Goal: Task Accomplishment & Management: Manage account settings

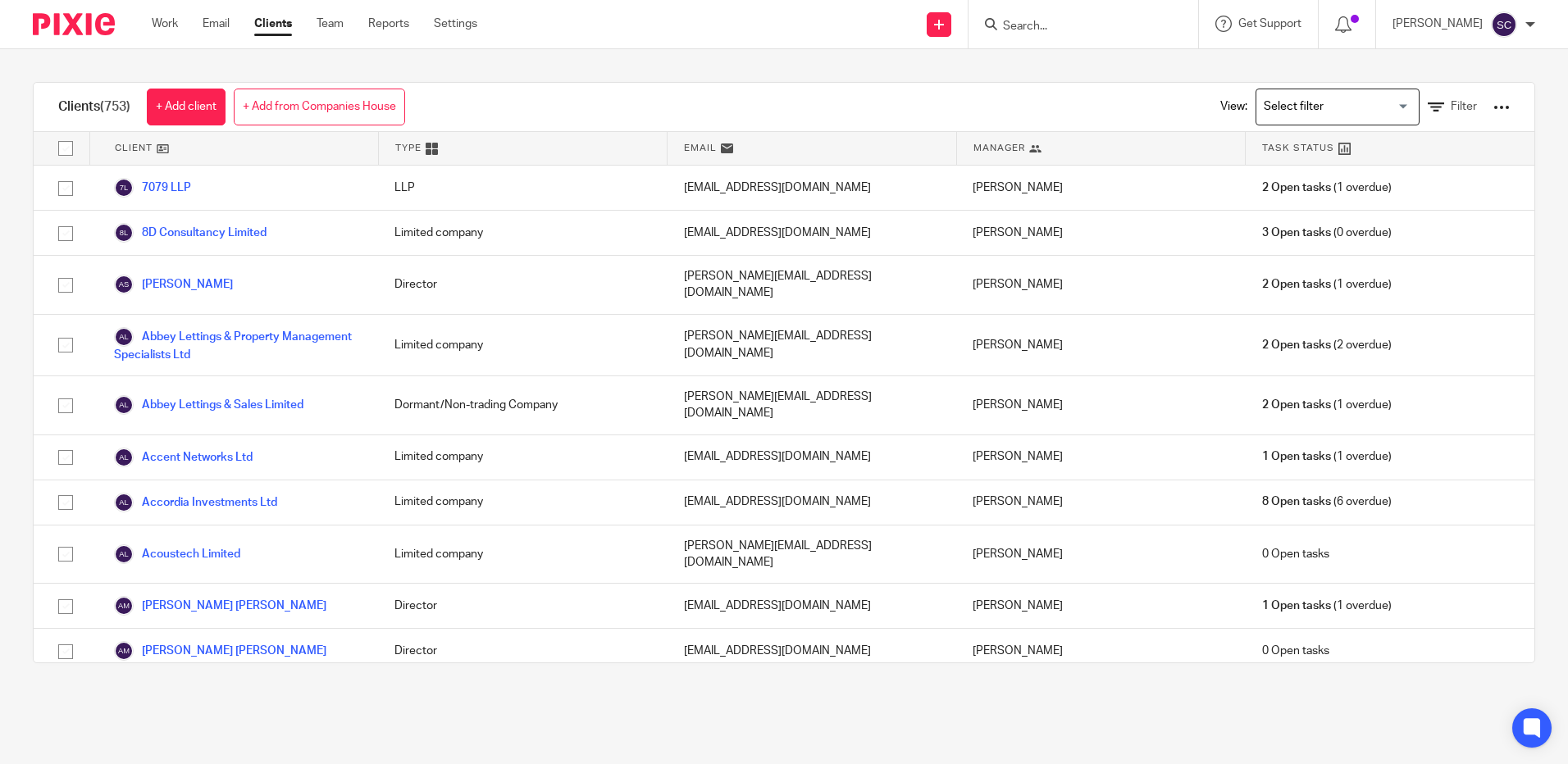
click at [170, 23] on link "Work" at bounding box center [165, 23] width 27 height 16
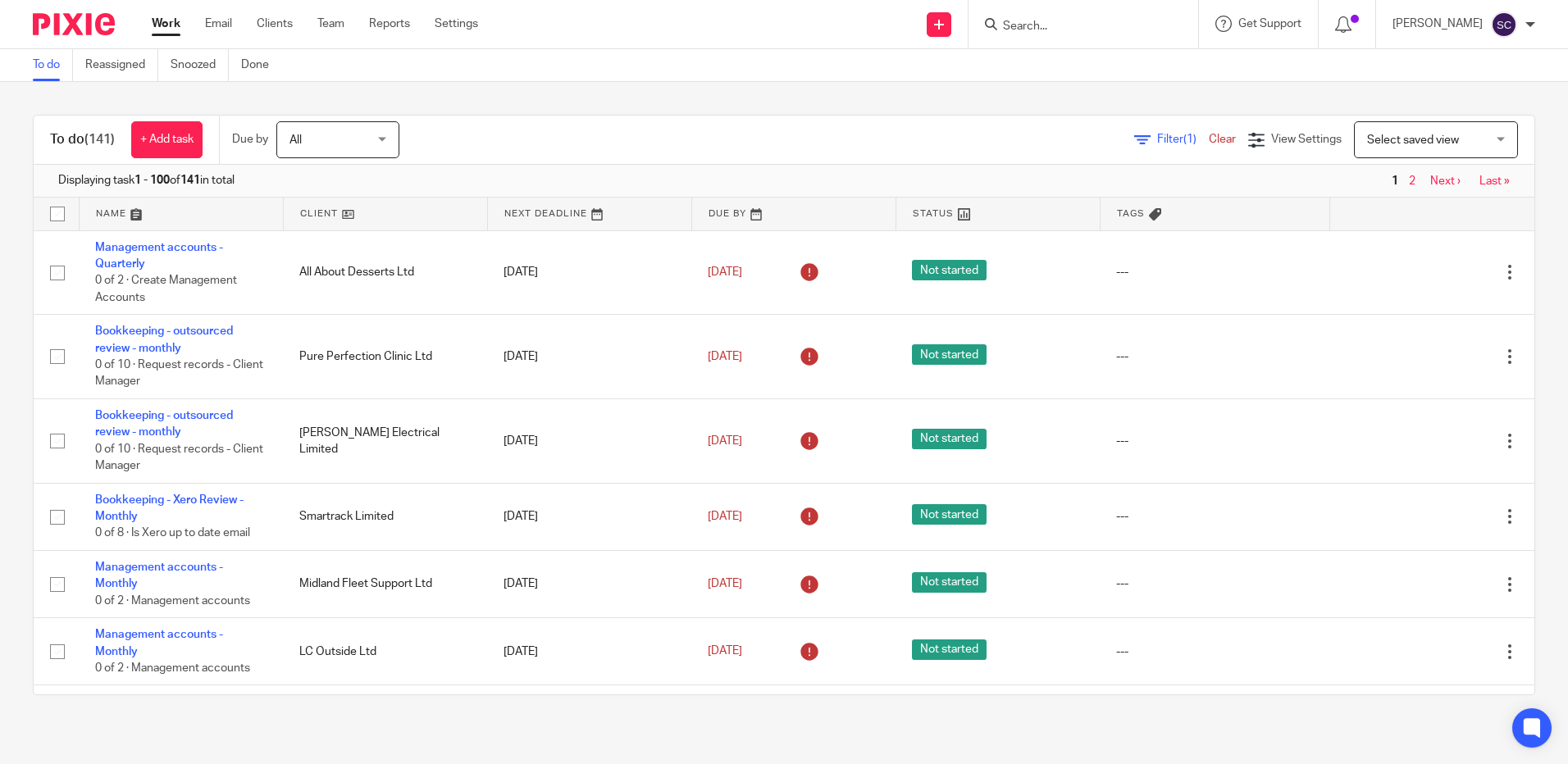
click at [106, 219] on link at bounding box center [182, 214] width 204 height 32
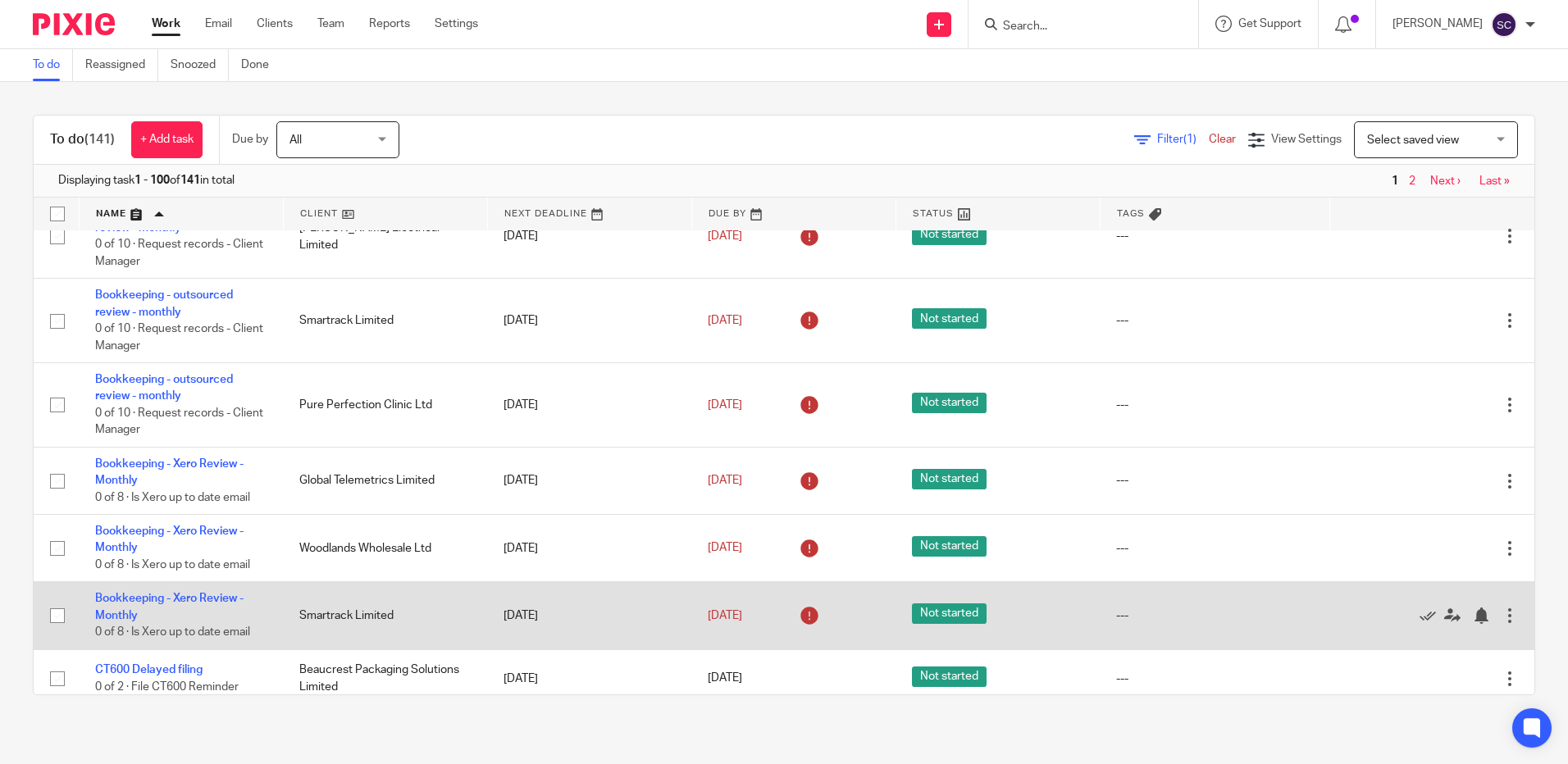
scroll to position [3360, 0]
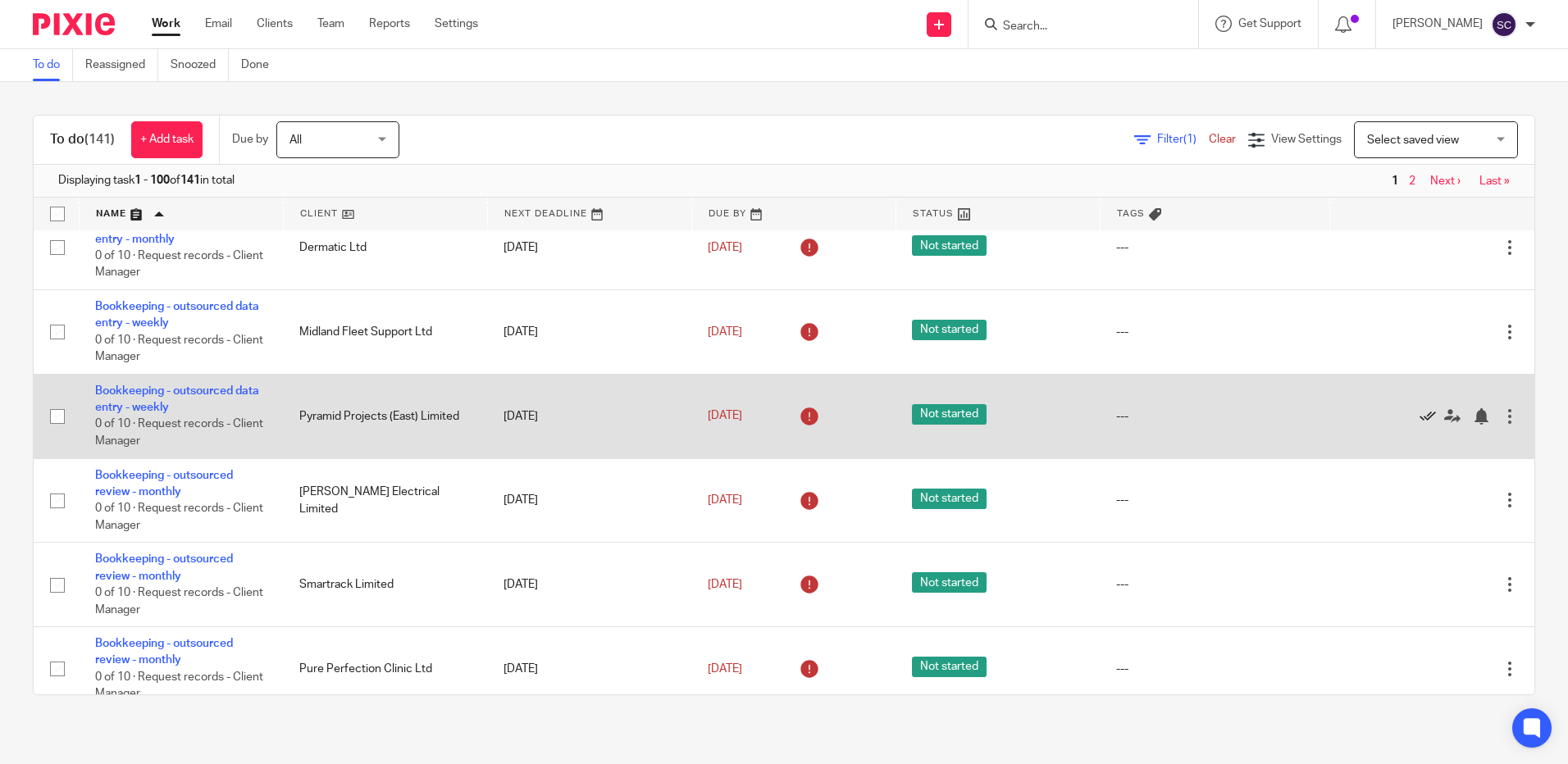
click at [1419, 424] on icon at bounding box center [1427, 416] width 16 height 16
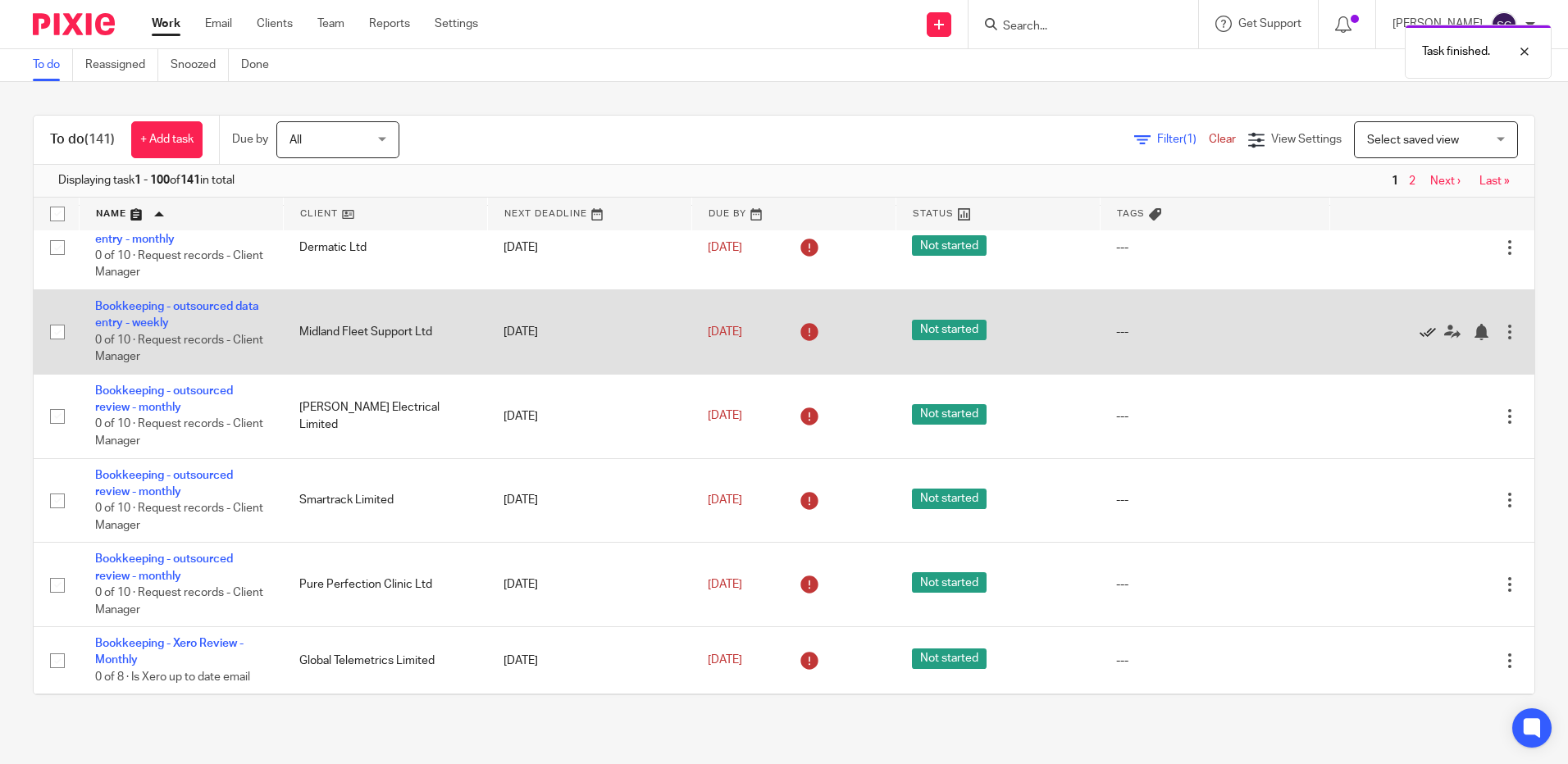
click at [1419, 340] on icon at bounding box center [1427, 331] width 16 height 16
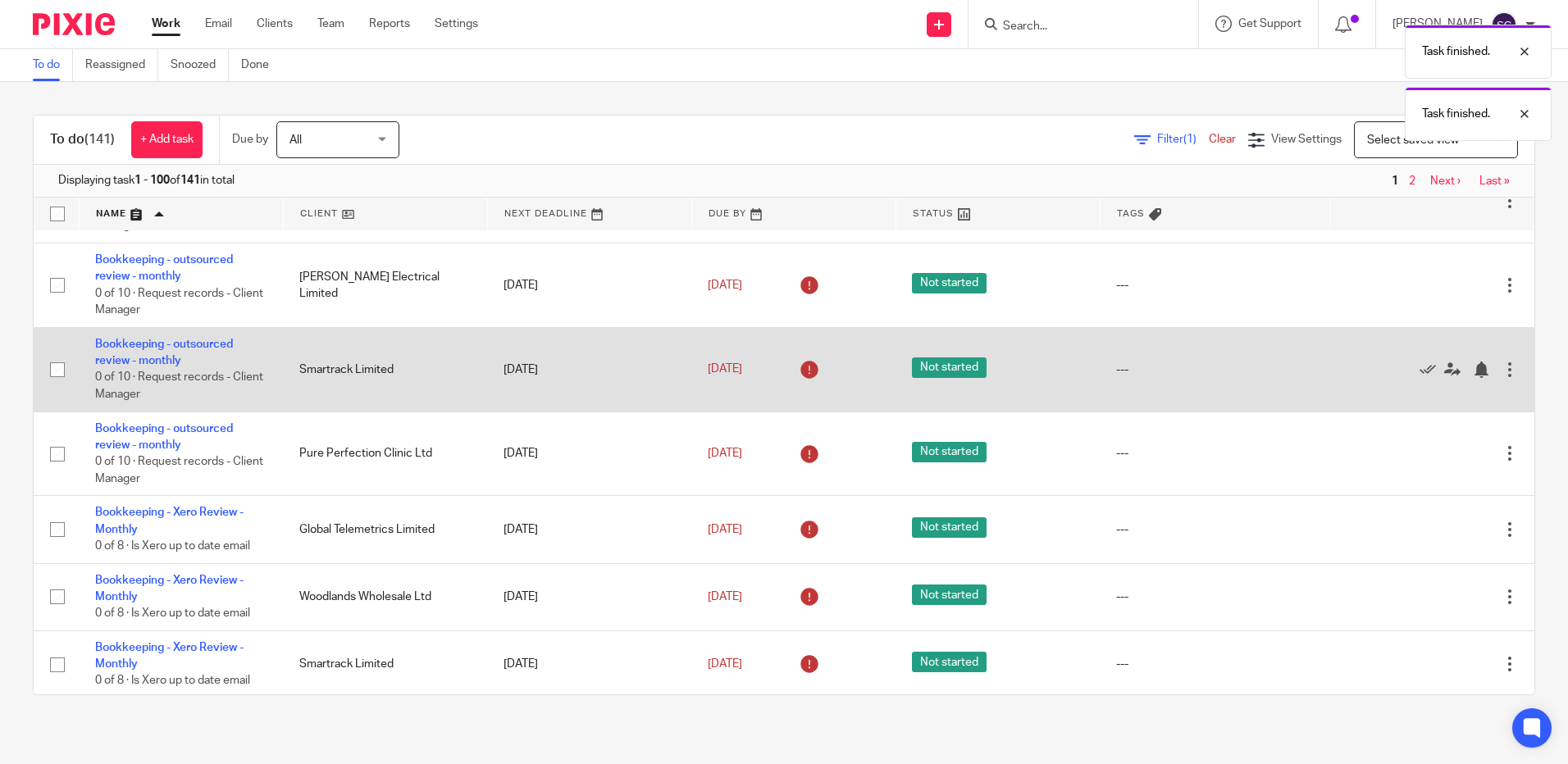
scroll to position [3523, 0]
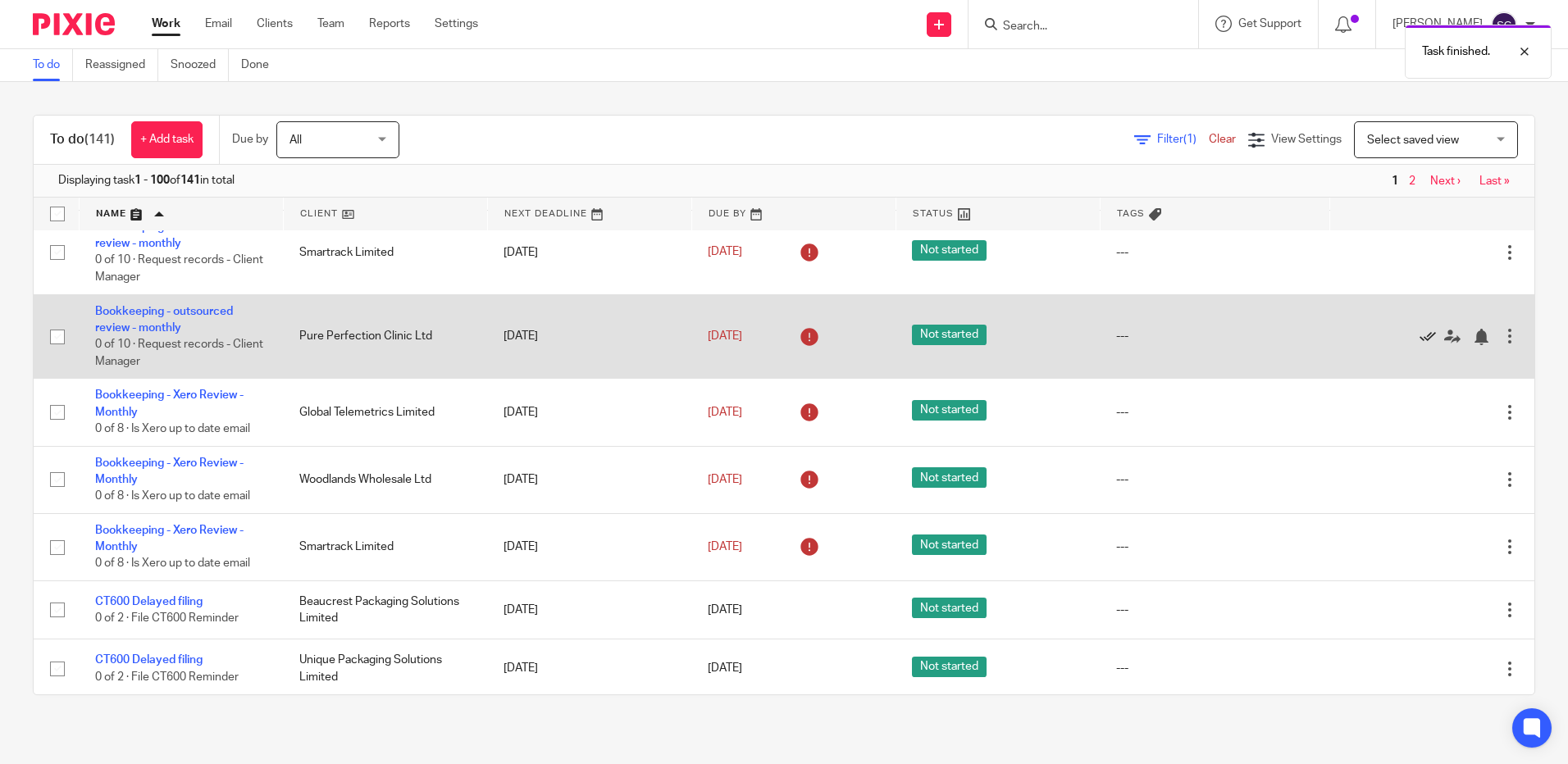
click at [1419, 345] on icon at bounding box center [1427, 336] width 16 height 16
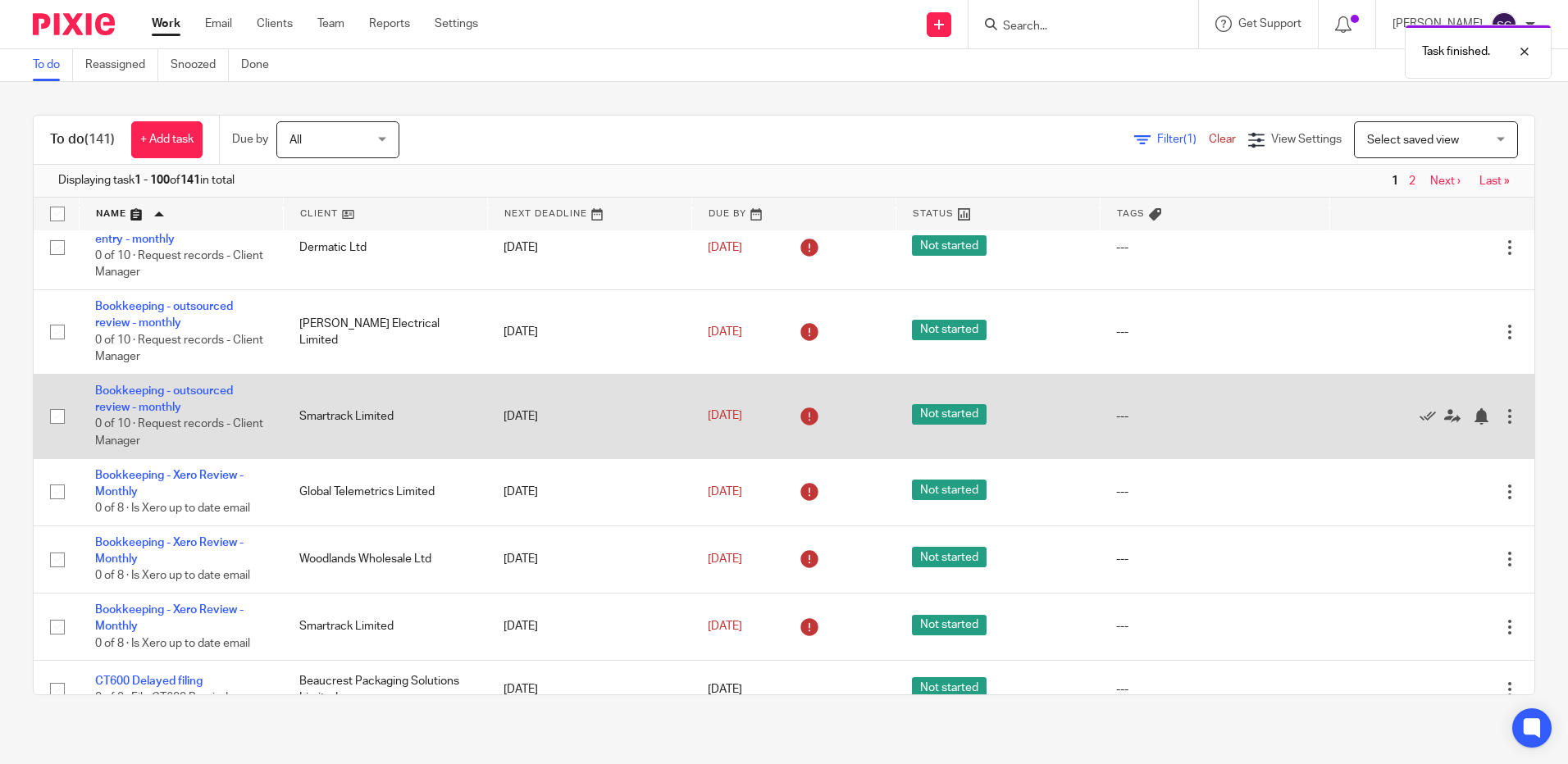
scroll to position [3441, 0]
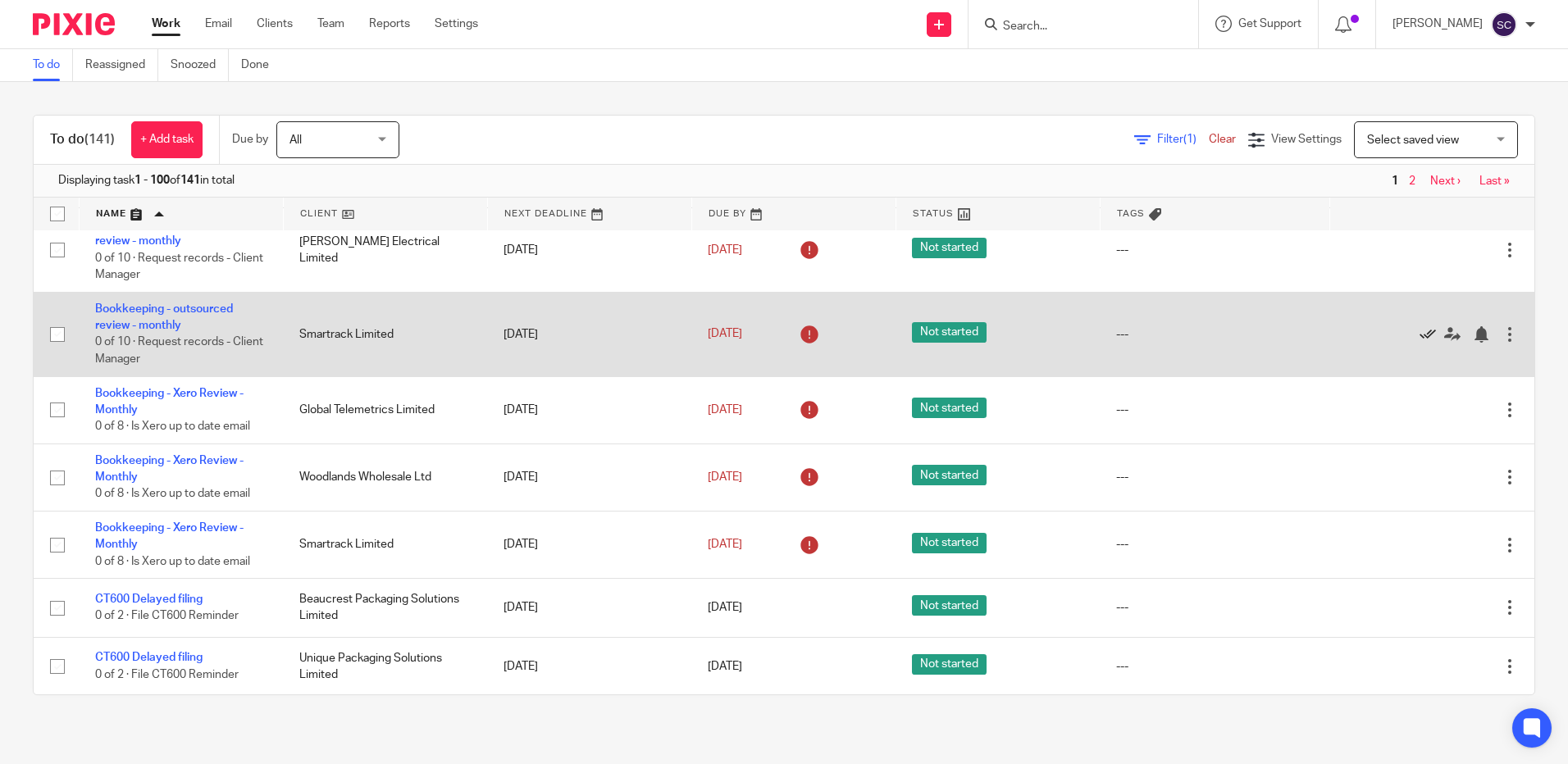
click at [1419, 343] on icon at bounding box center [1427, 334] width 16 height 16
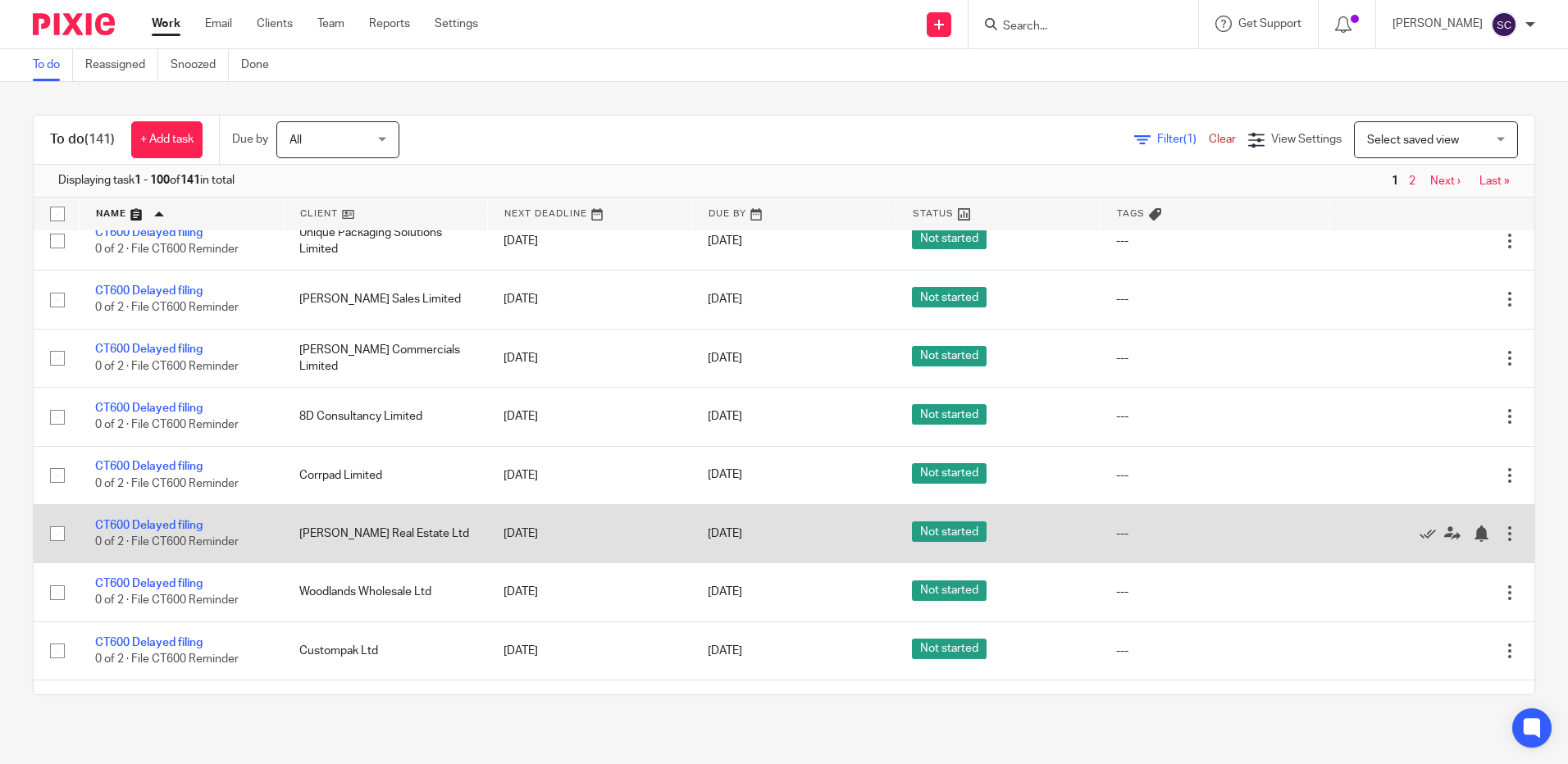
scroll to position [3687, 0]
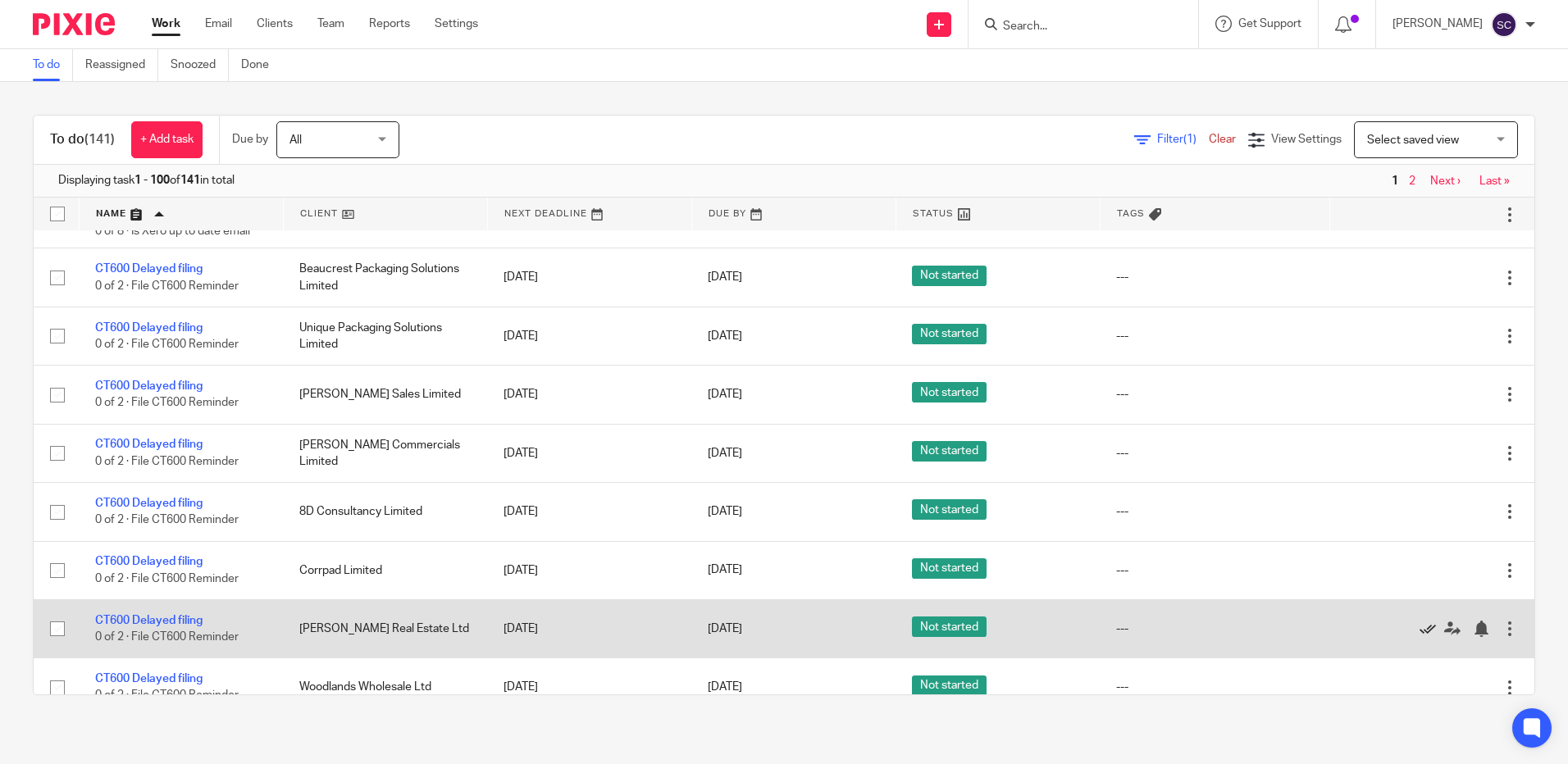
click at [1419, 637] on icon at bounding box center [1427, 628] width 16 height 16
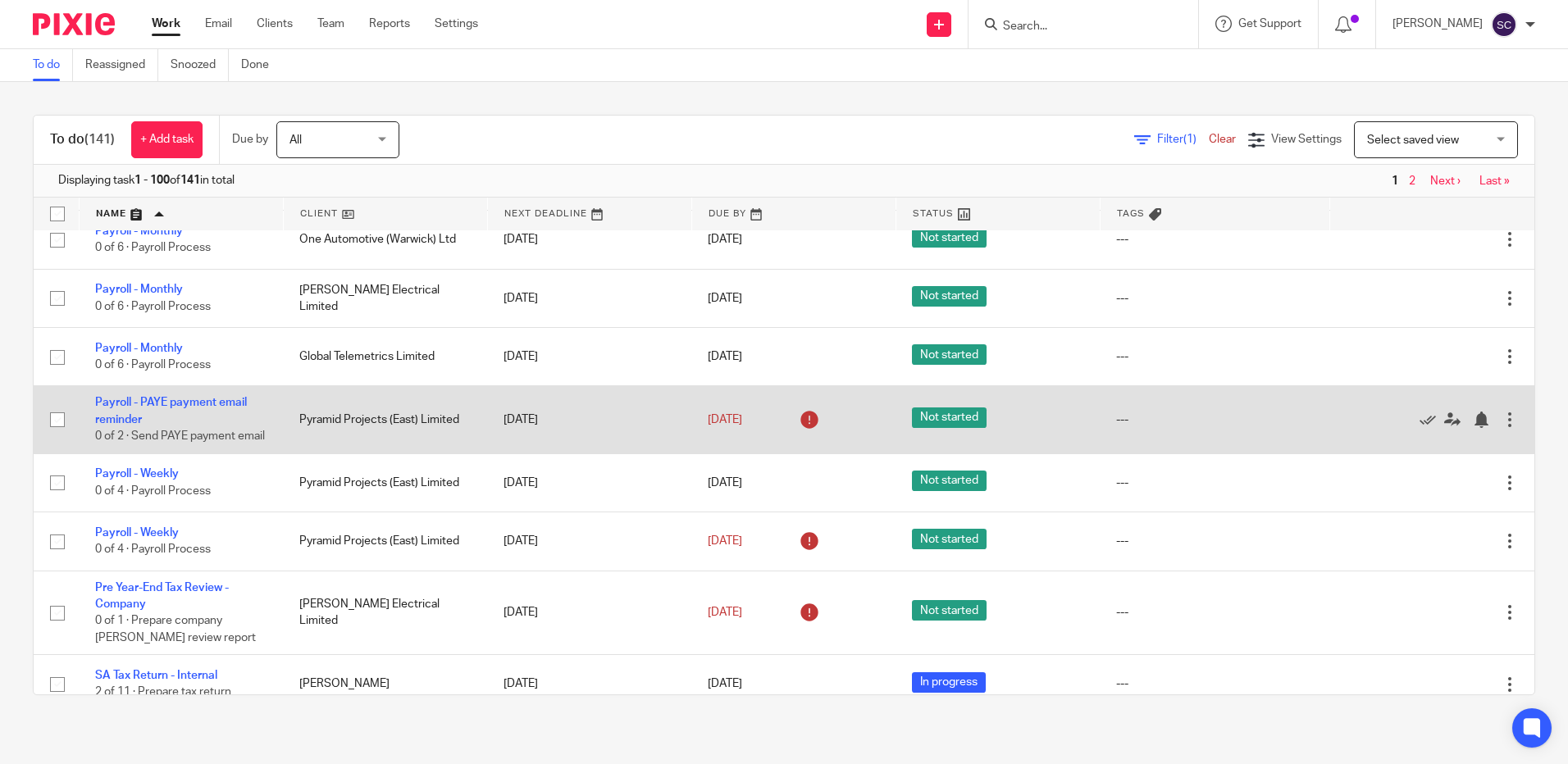
scroll to position [4998, 0]
click at [1419, 427] on icon at bounding box center [1427, 418] width 16 height 16
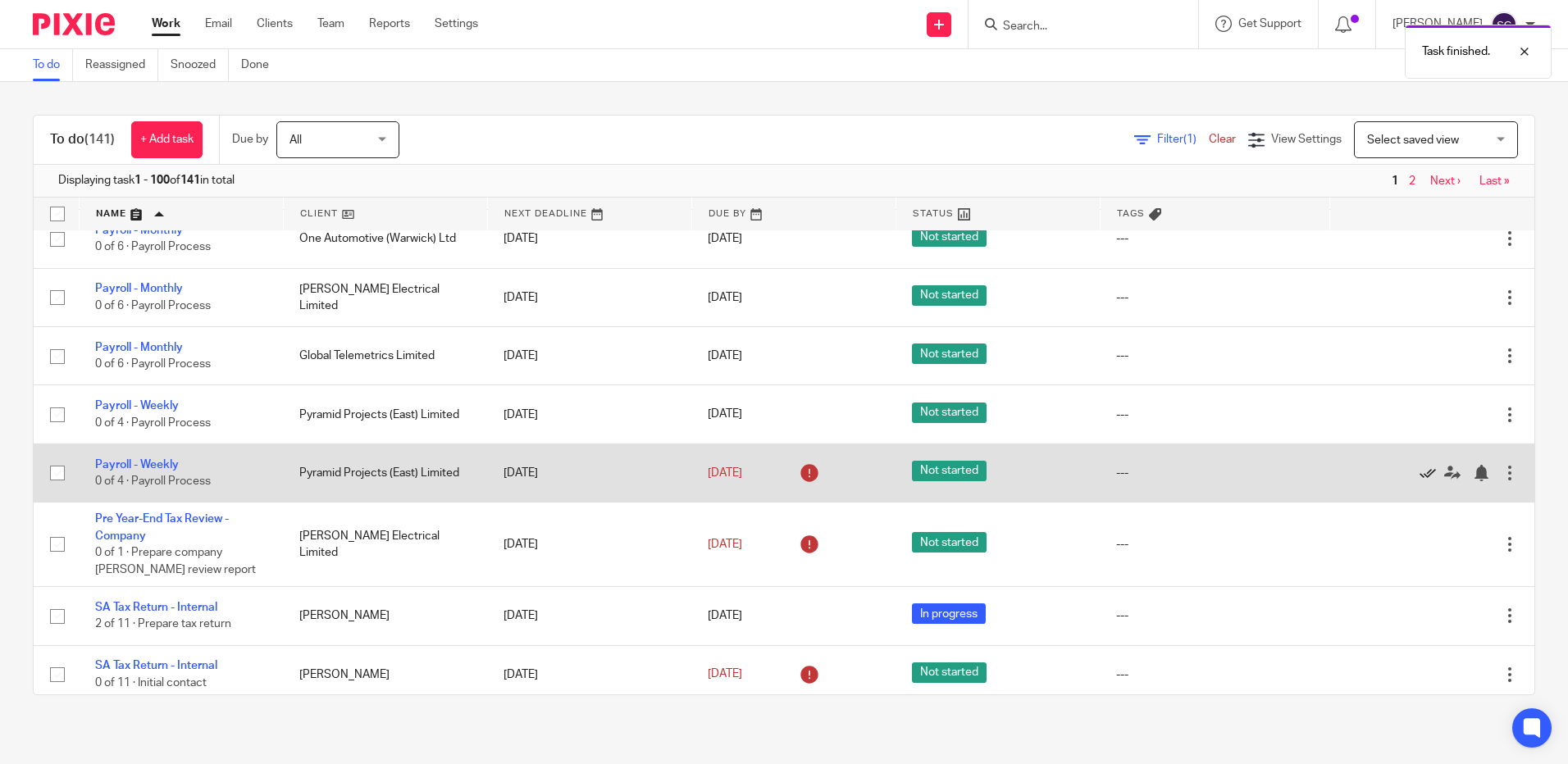
click at [1419, 480] on icon at bounding box center [1427, 472] width 16 height 16
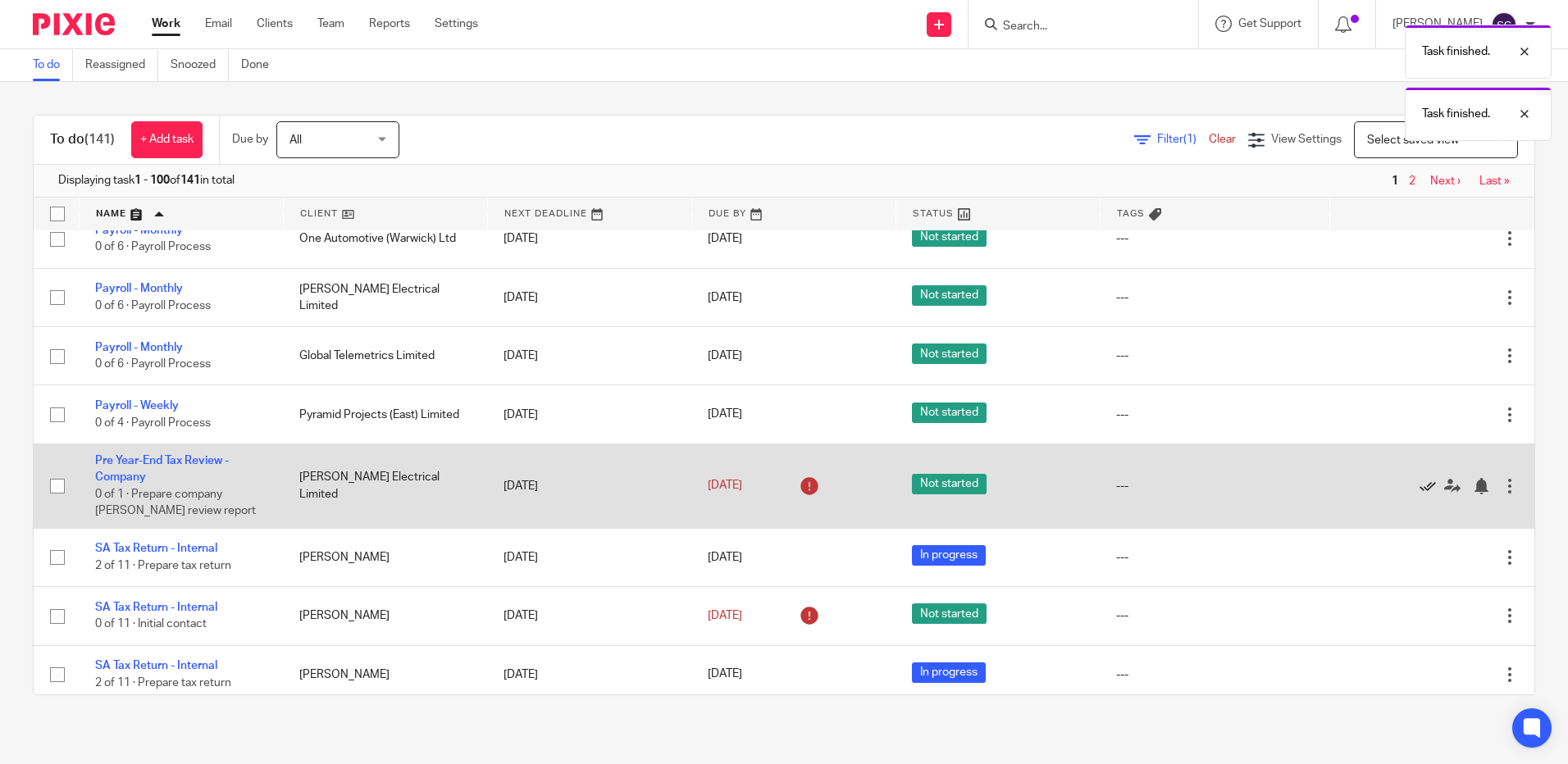
click at [1419, 494] on icon at bounding box center [1427, 485] width 16 height 16
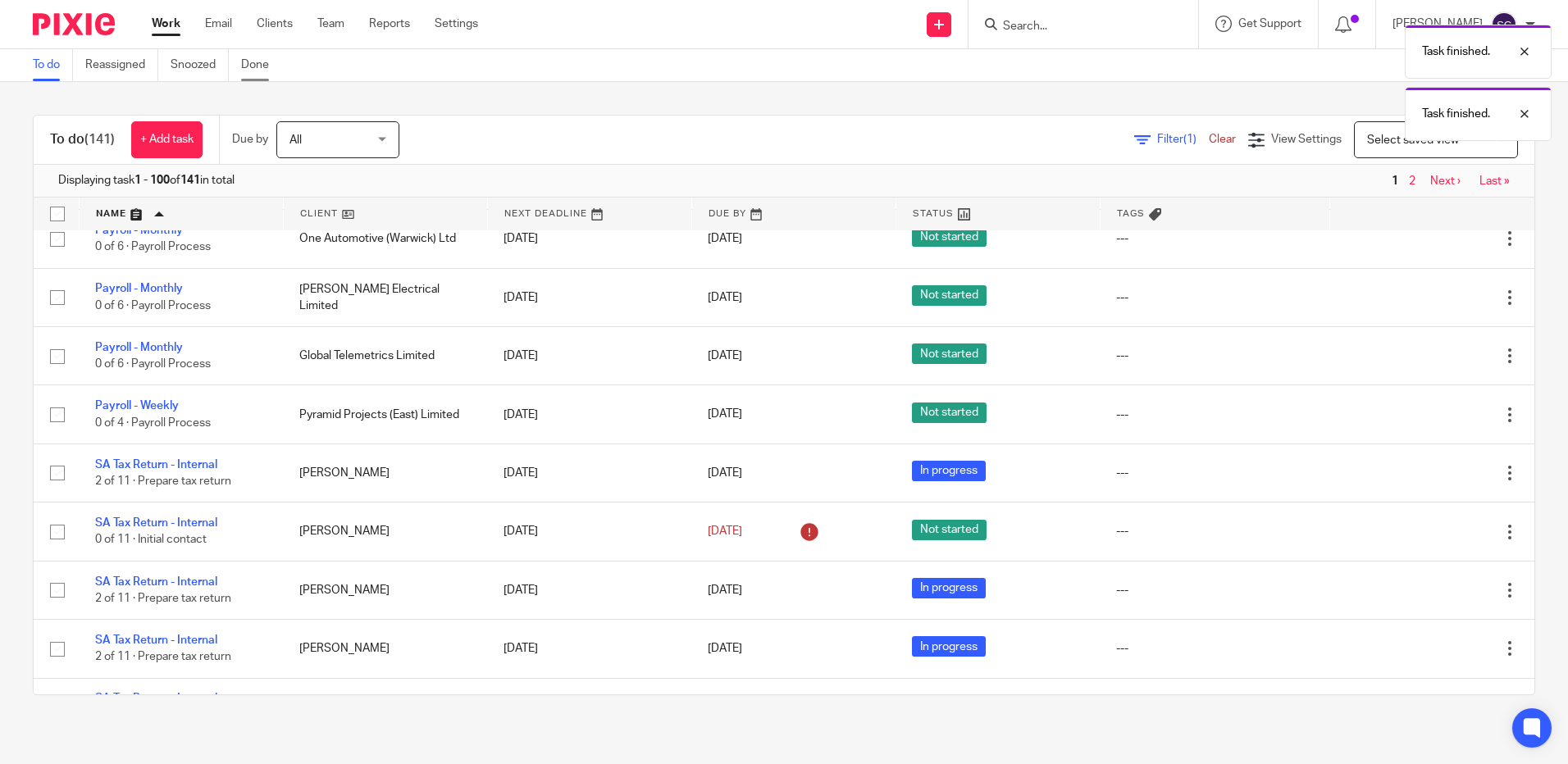
click at [249, 65] on link "Done" at bounding box center [261, 66] width 40 height 32
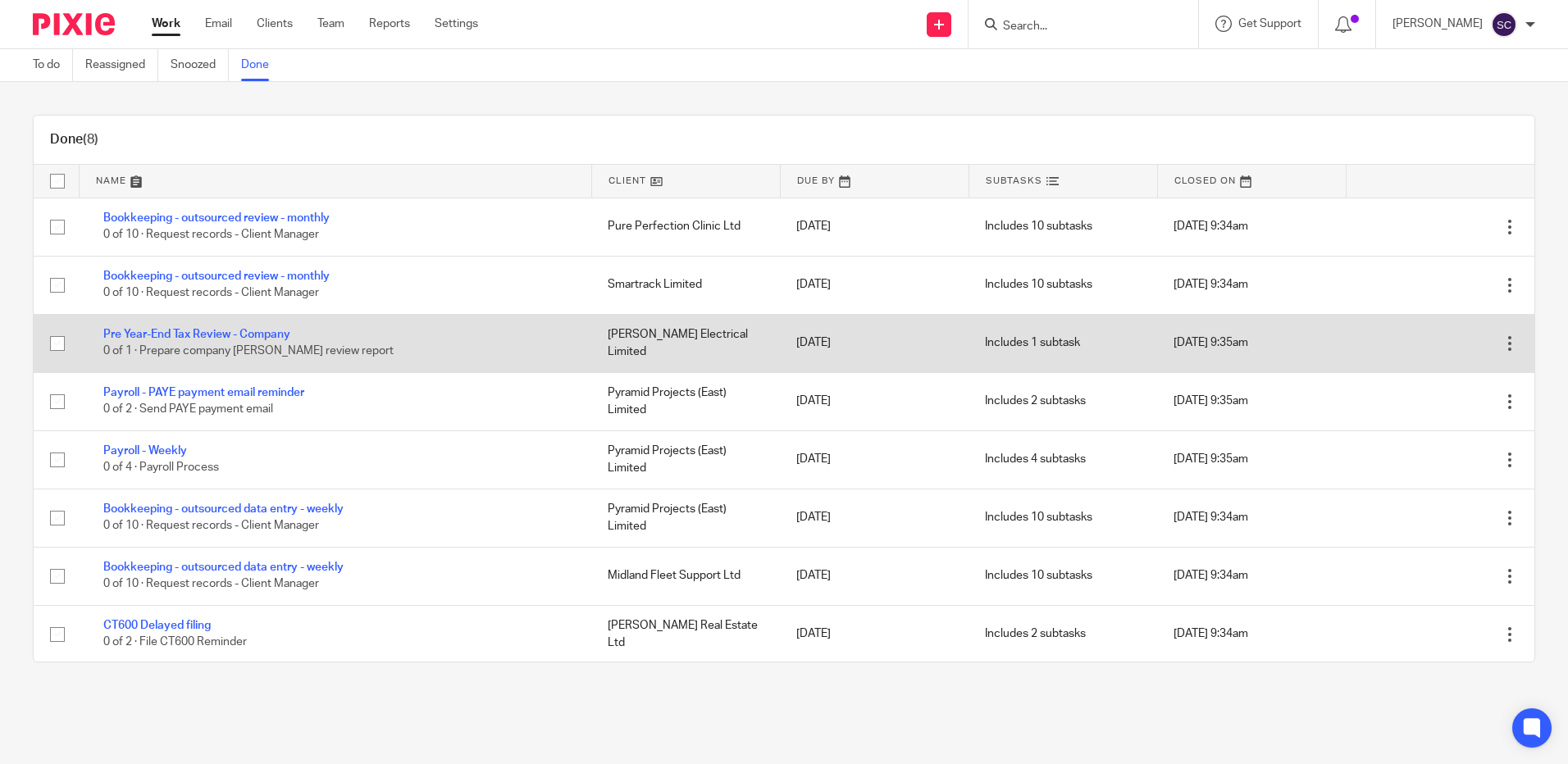
click at [1501, 343] on div at bounding box center [1509, 343] width 16 height 16
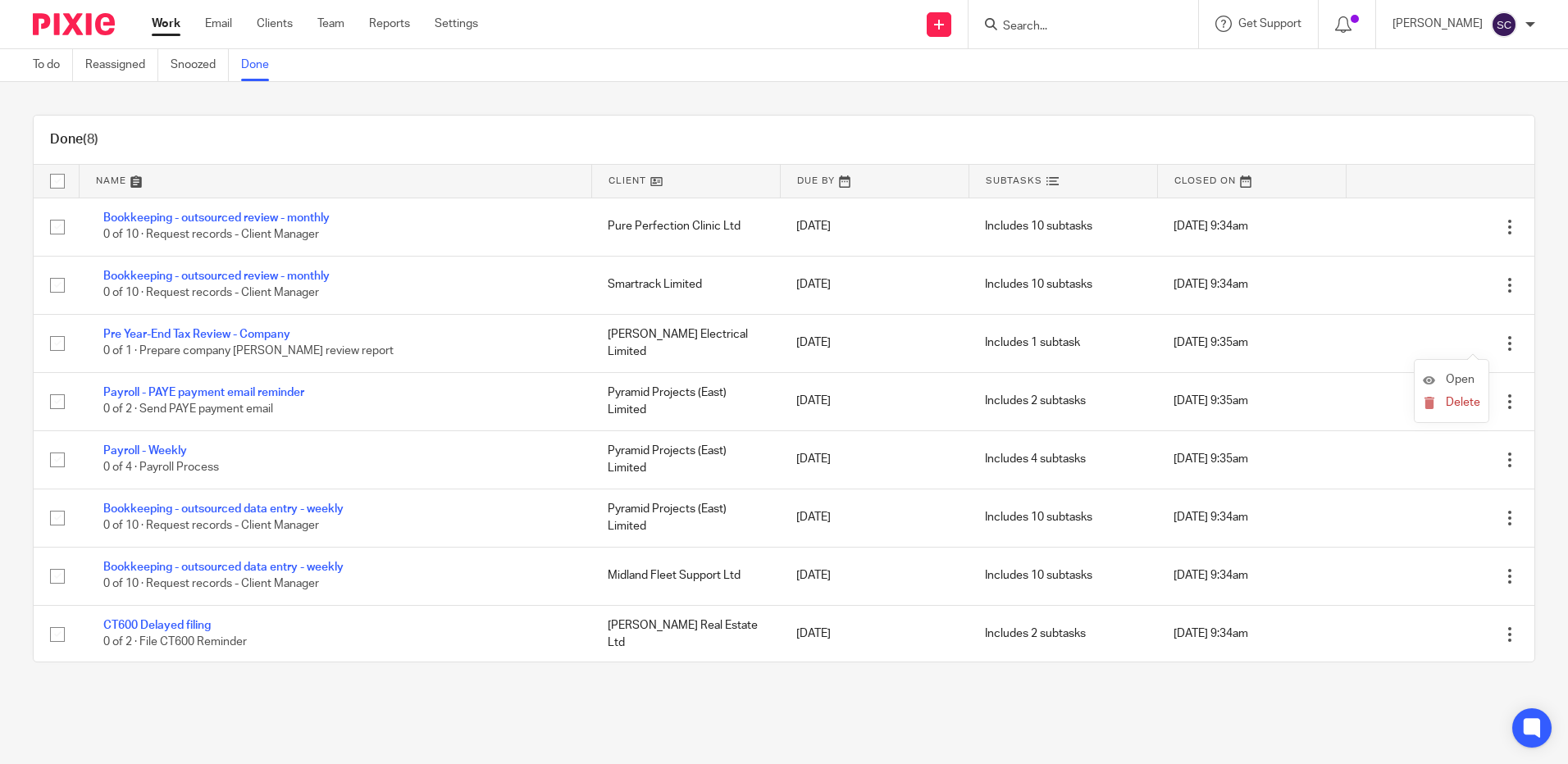
click at [1475, 382] on li "Open" at bounding box center [1451, 381] width 57 height 25
click at [1451, 378] on span "Open" at bounding box center [1459, 380] width 29 height 11
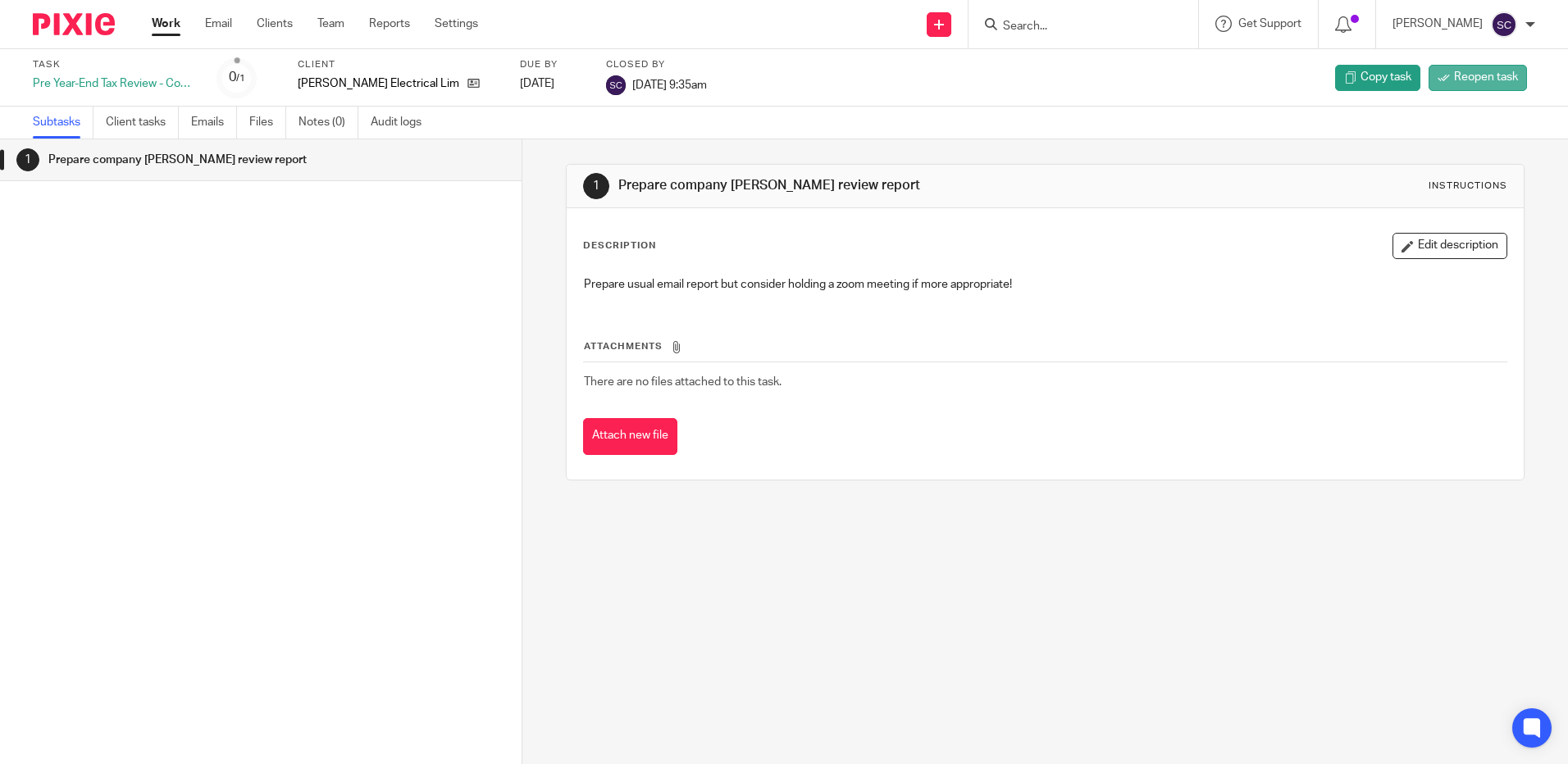
click at [1476, 83] on span "Reopen task" at bounding box center [1485, 76] width 64 height 16
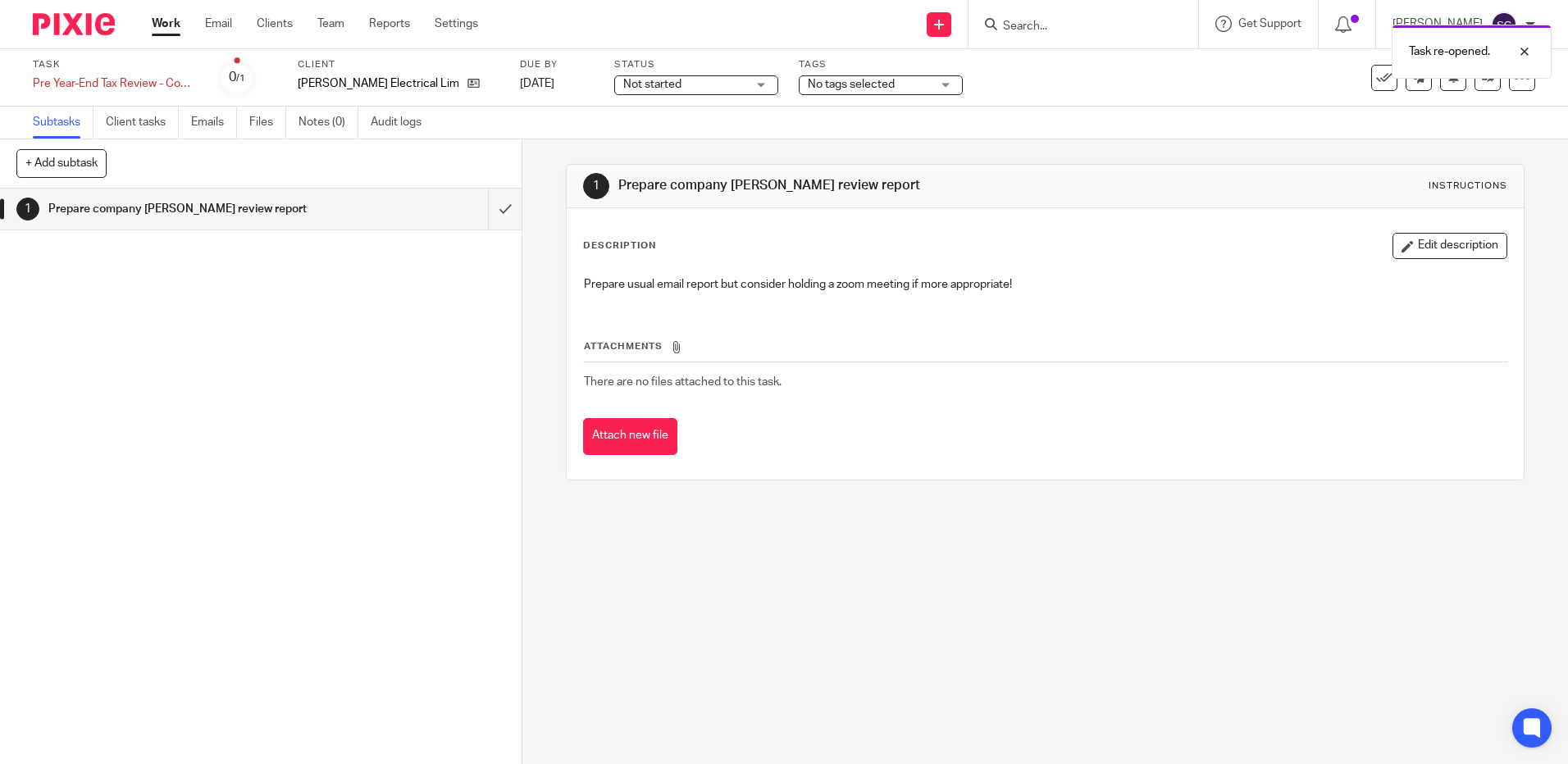
click at [163, 32] on link "Work" at bounding box center [166, 23] width 29 height 16
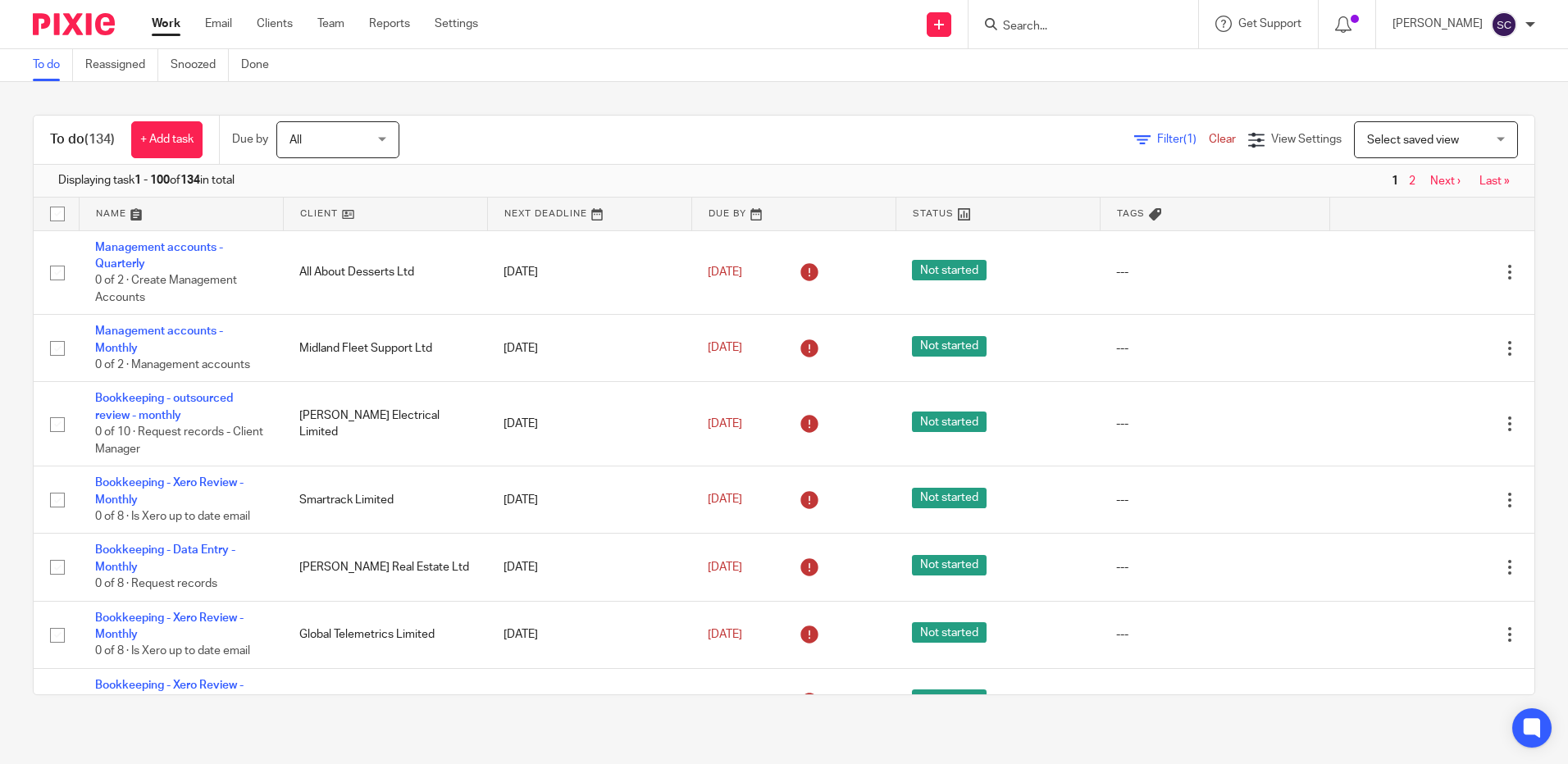
click at [108, 209] on link at bounding box center [182, 214] width 204 height 32
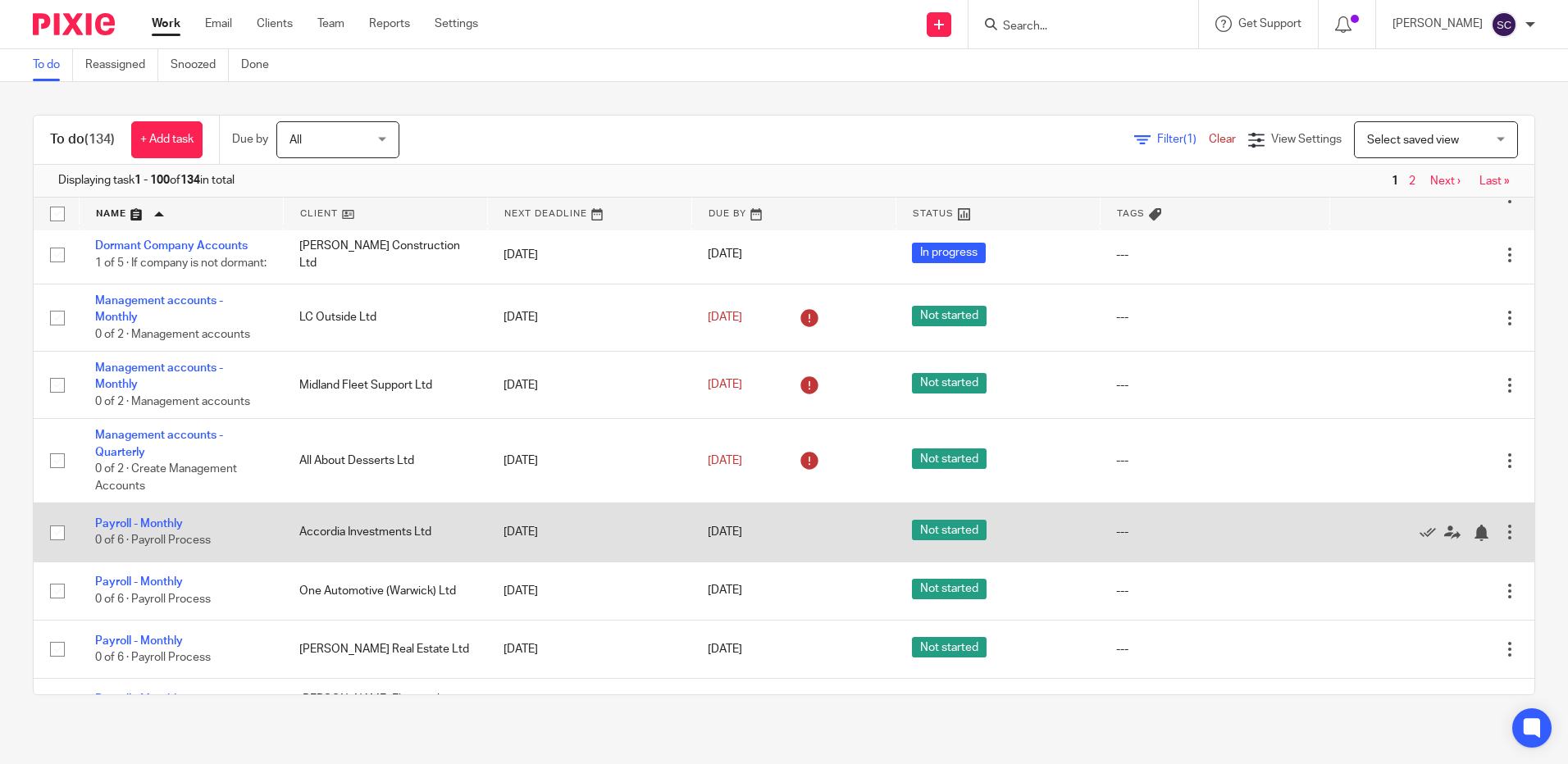
scroll to position [4424, 0]
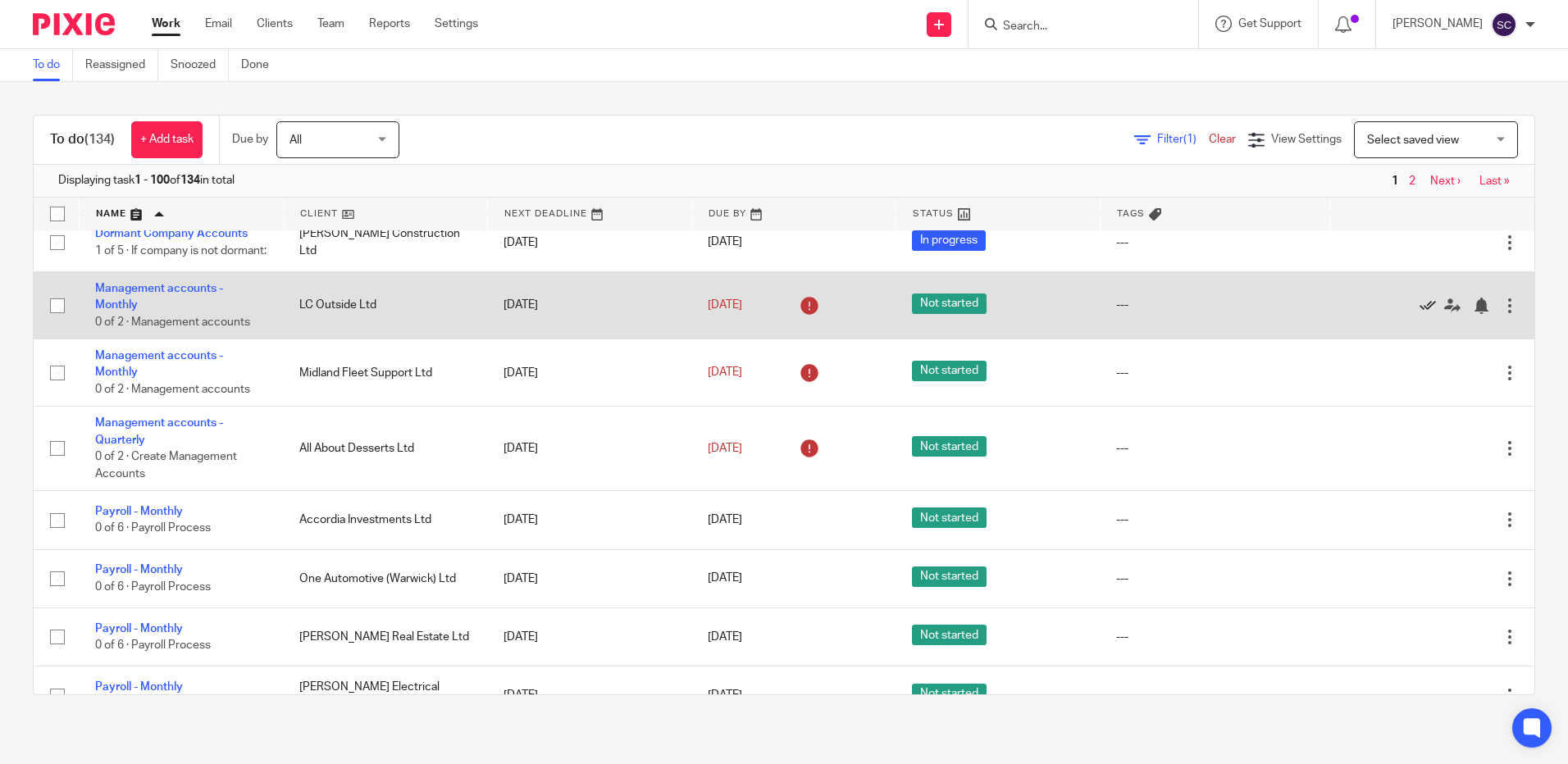
click at [1419, 314] on icon at bounding box center [1427, 305] width 16 height 16
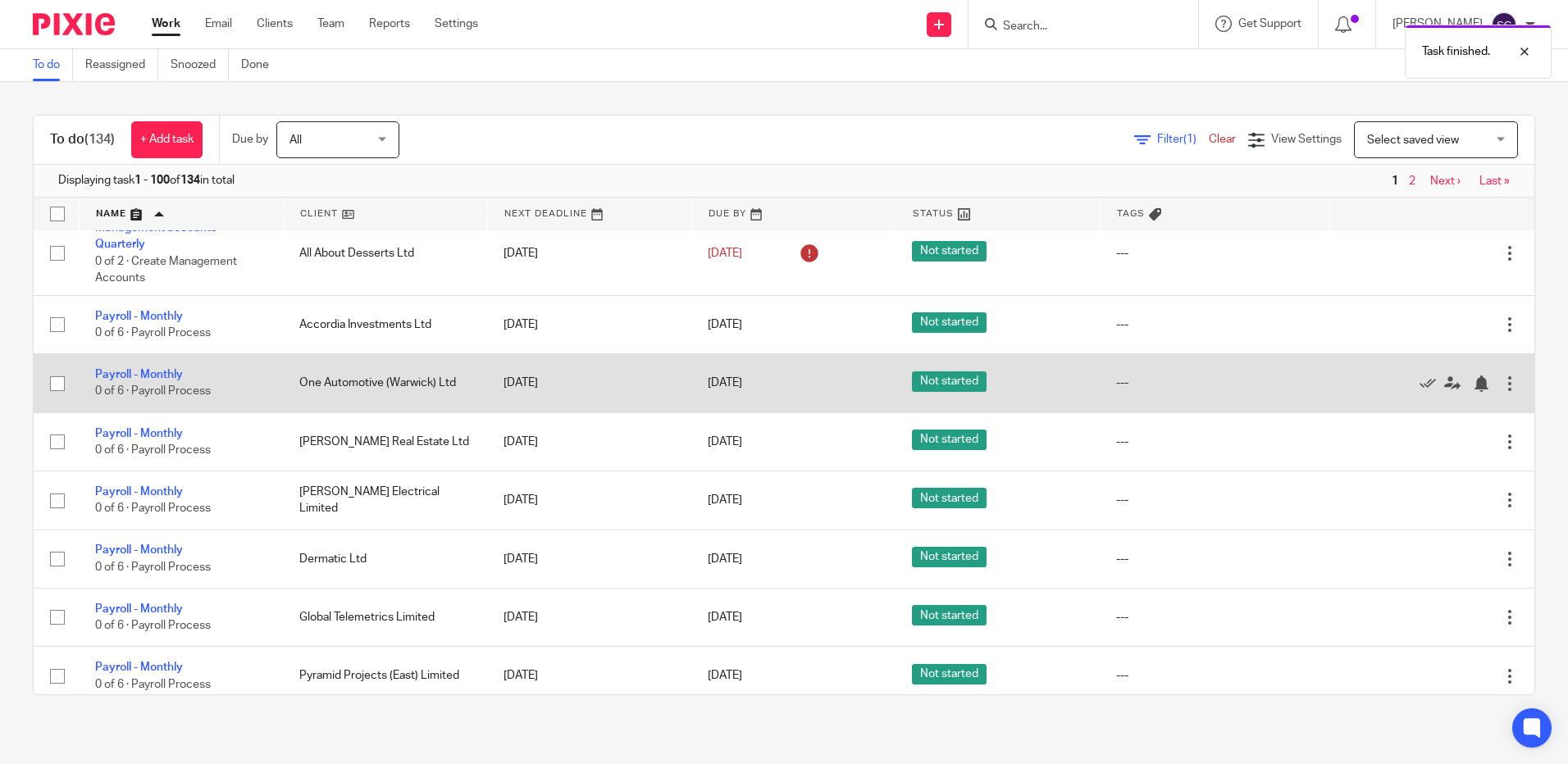
scroll to position [4588, 0]
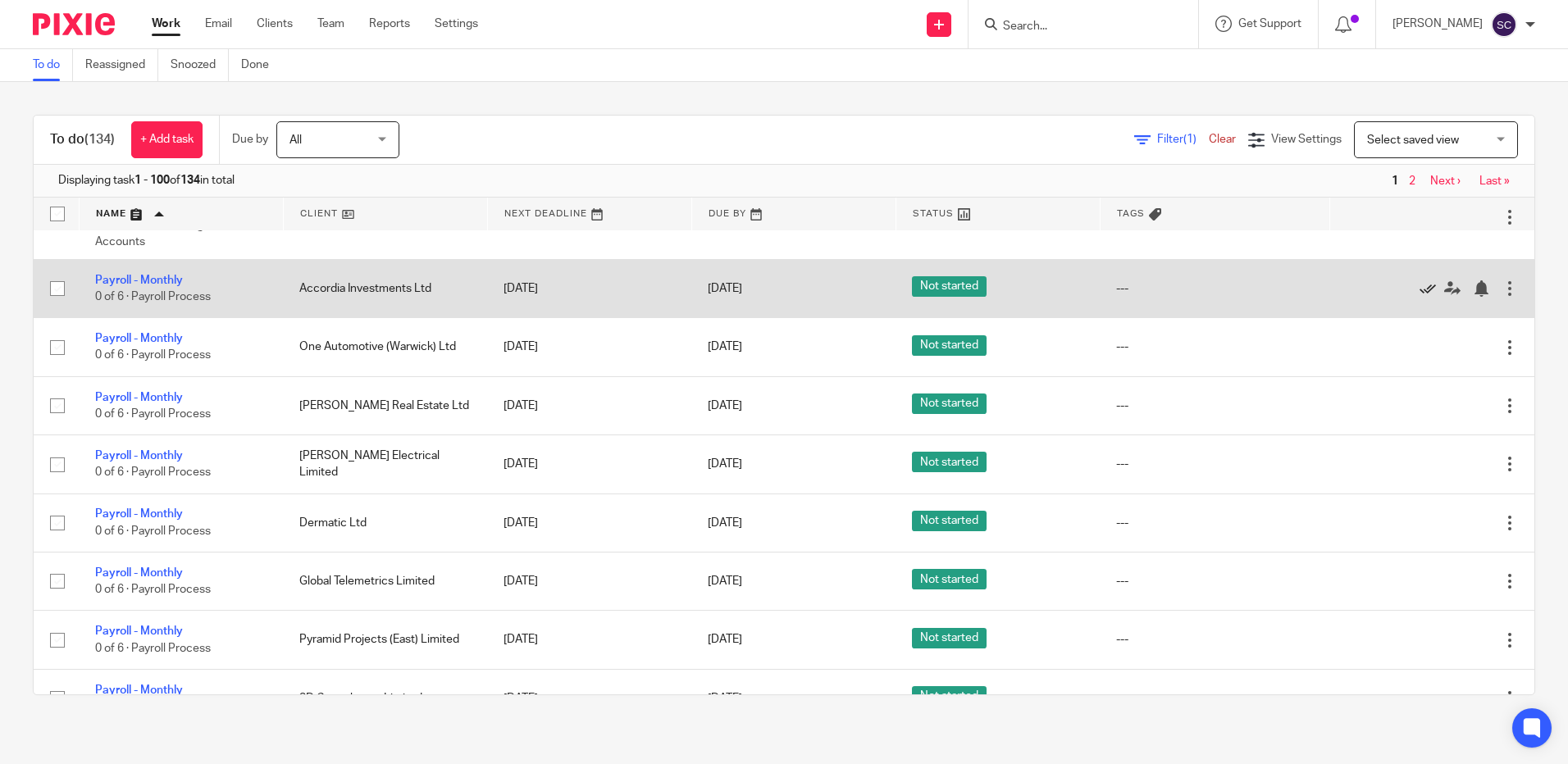
click at [1419, 297] on icon at bounding box center [1427, 288] width 16 height 16
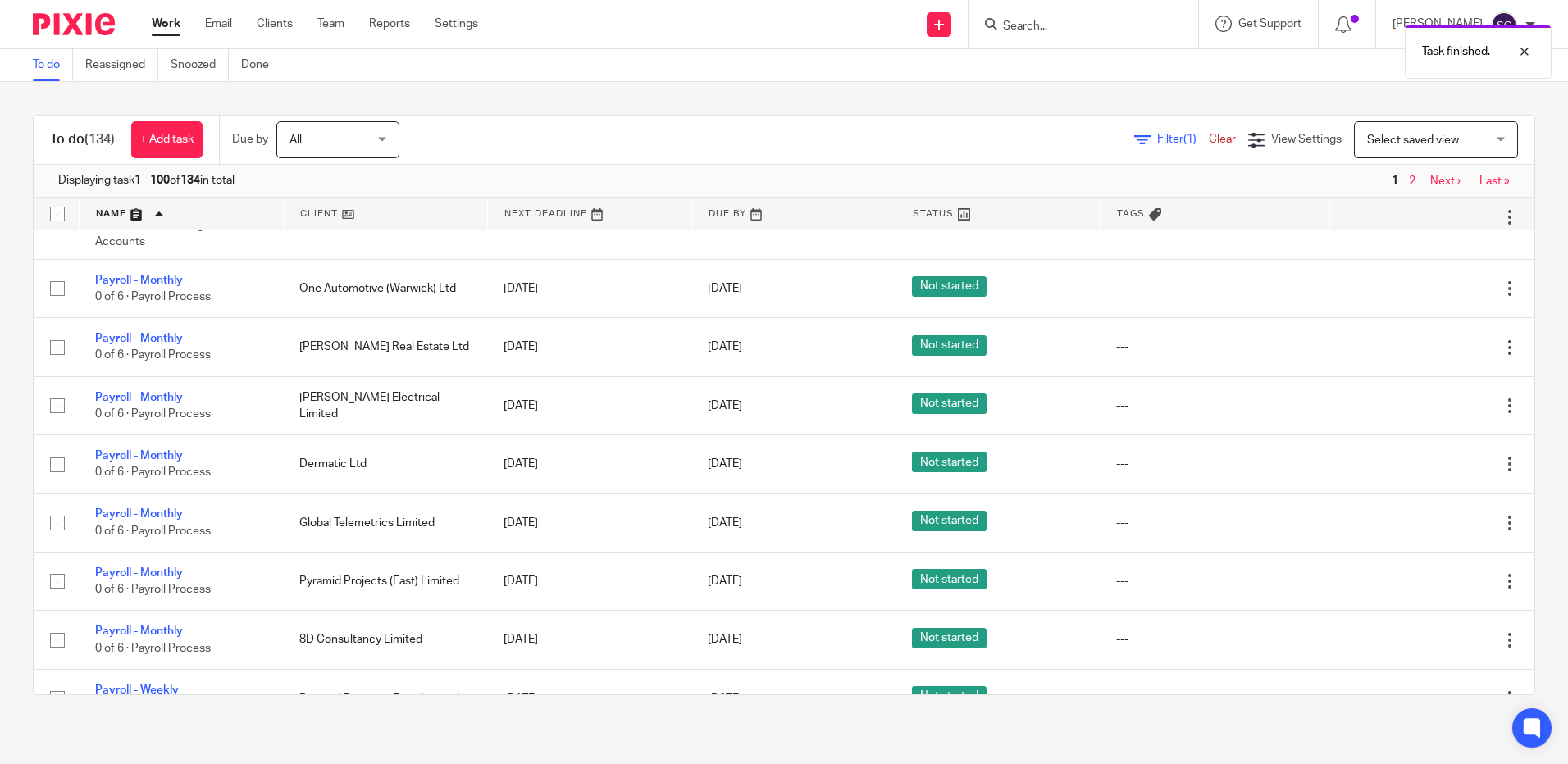
click at [1419, 297] on icon at bounding box center [1427, 288] width 16 height 16
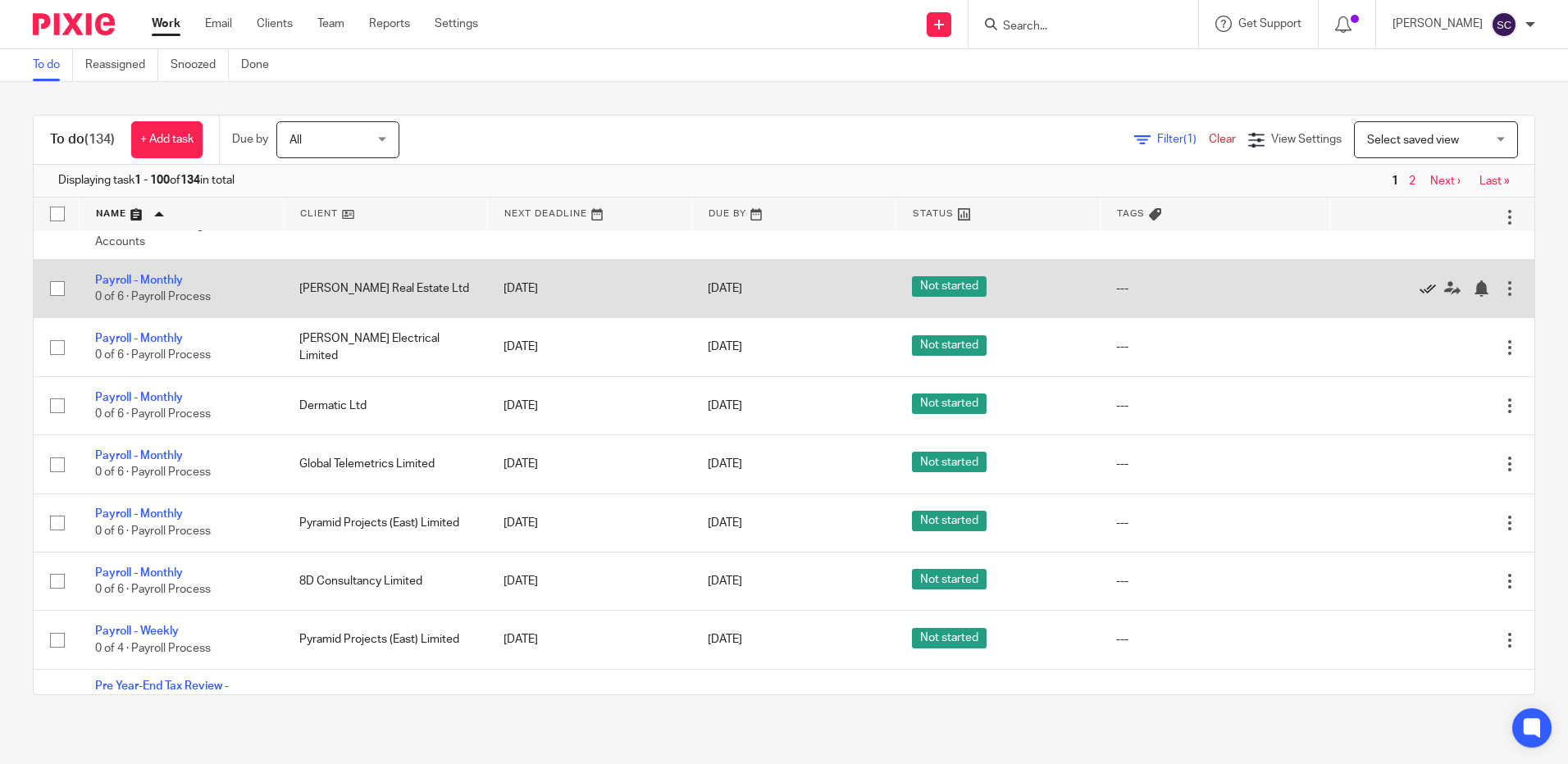
click at [1419, 297] on icon at bounding box center [1427, 288] width 16 height 16
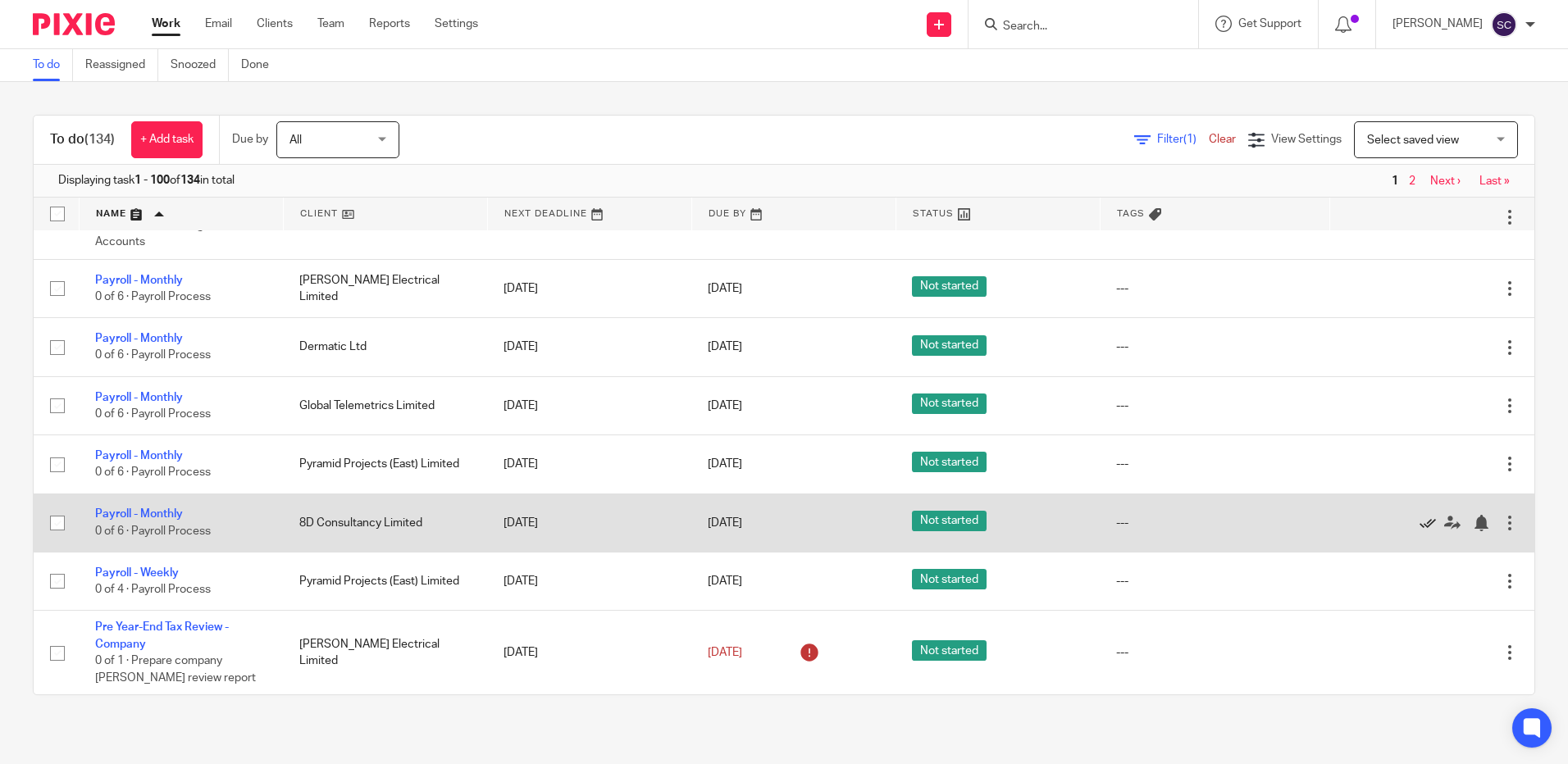
click at [1419, 531] on icon at bounding box center [1427, 522] width 16 height 16
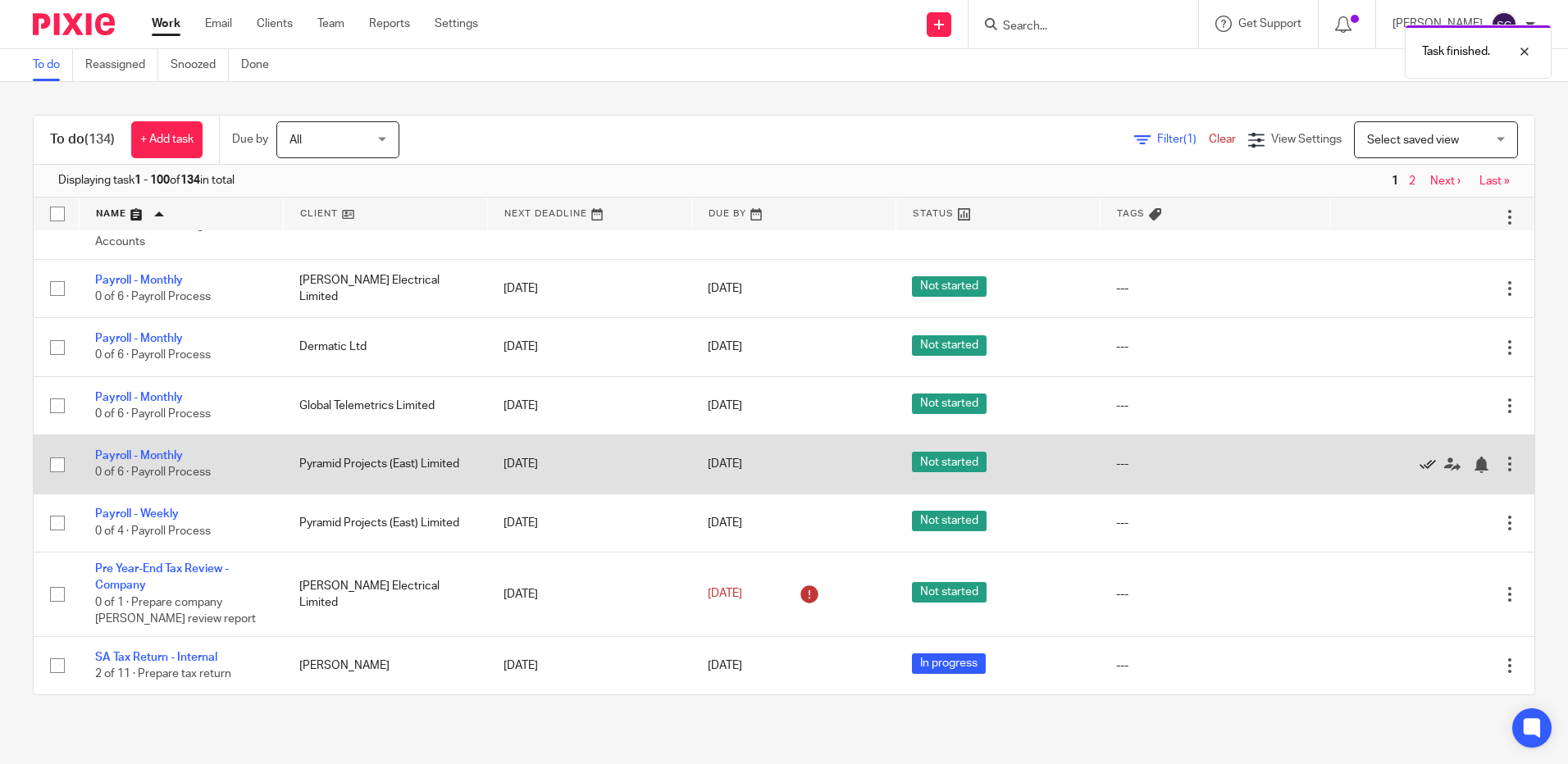
click at [1419, 473] on icon at bounding box center [1427, 464] width 16 height 16
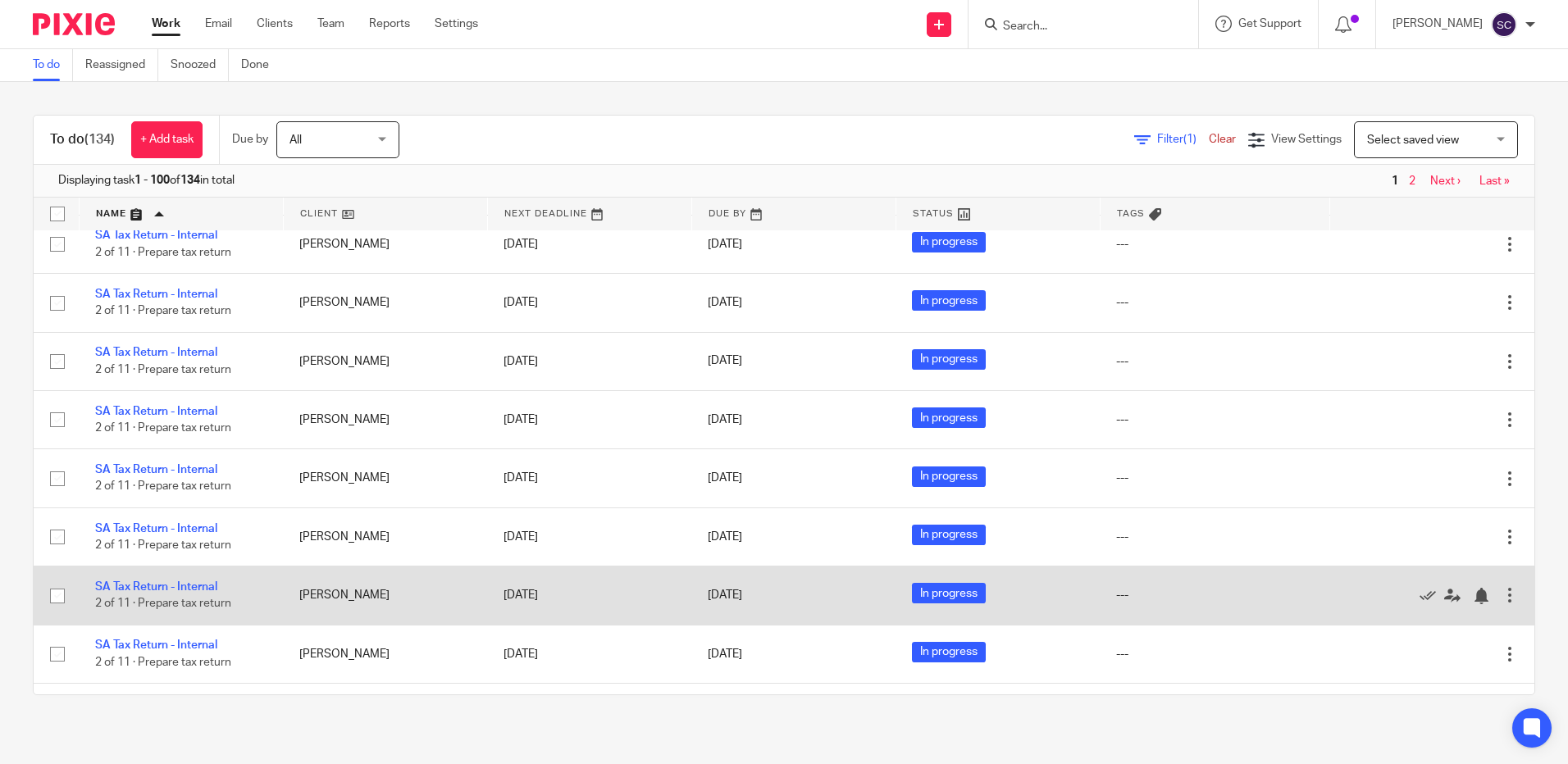
scroll to position [6054, 0]
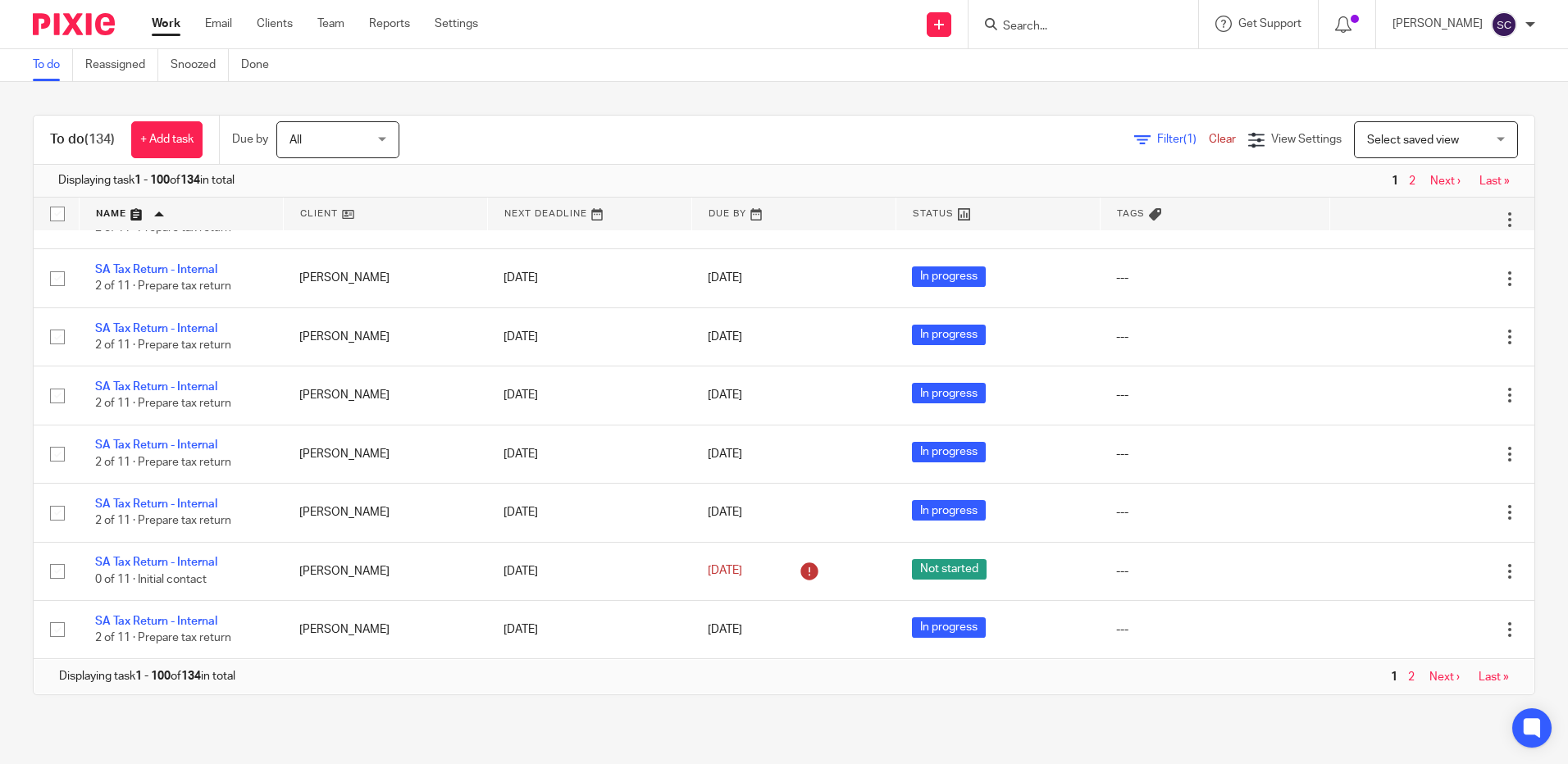
click at [1430, 177] on link "Next ›" at bounding box center [1445, 181] width 30 height 11
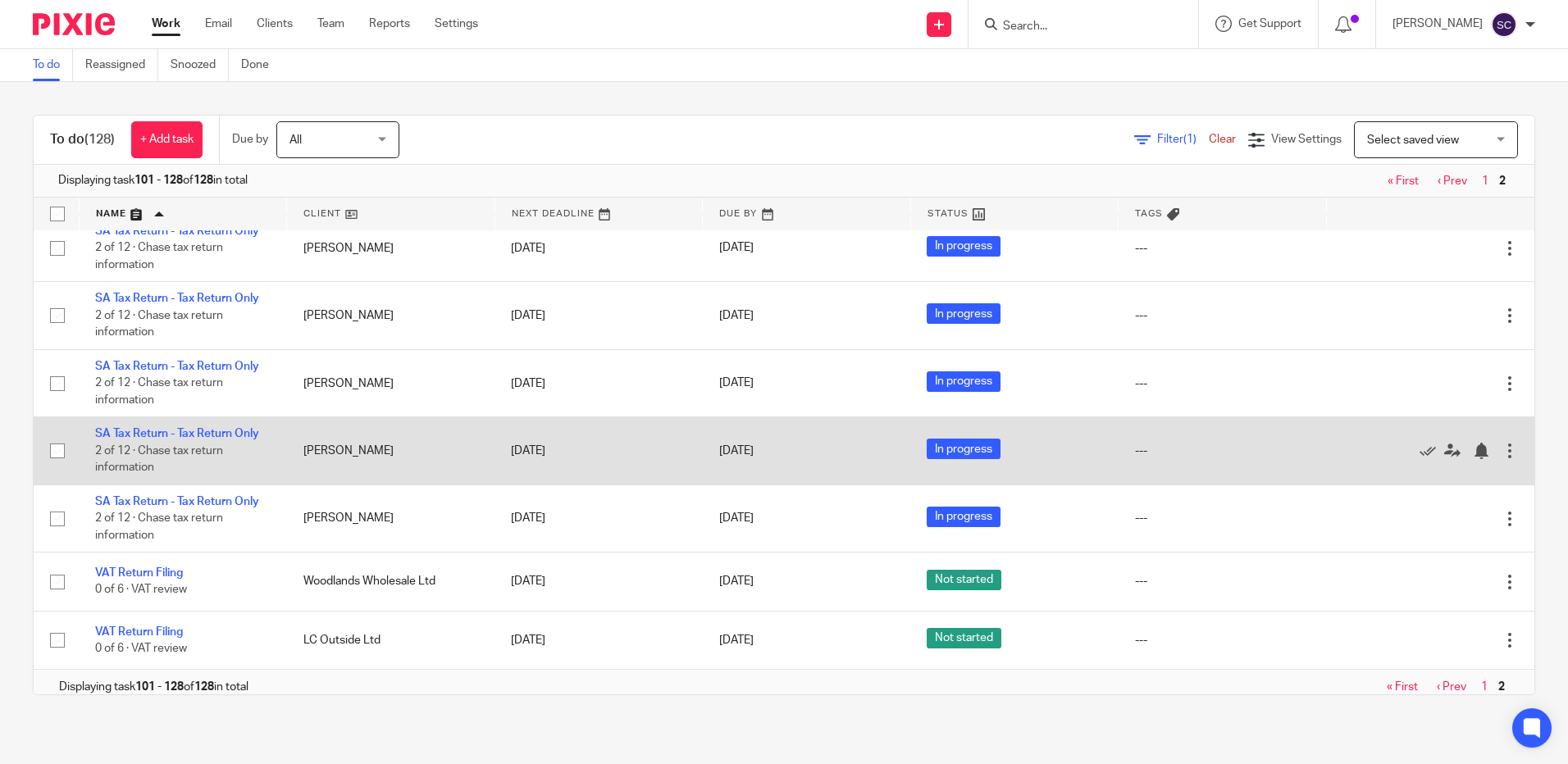
scroll to position [1382, 0]
